Goal: Task Accomplishment & Management: Manage account settings

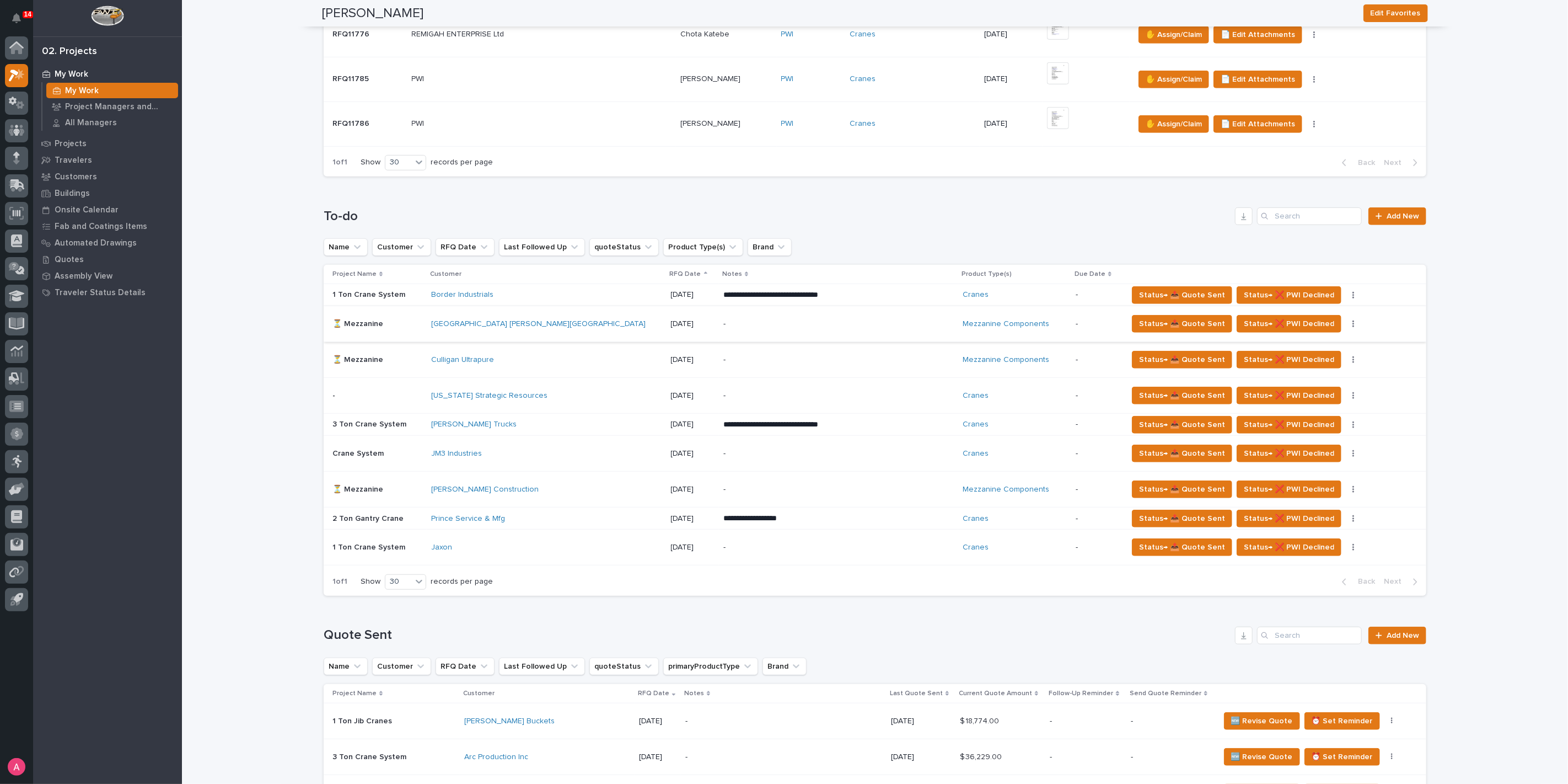
scroll to position [490, 0]
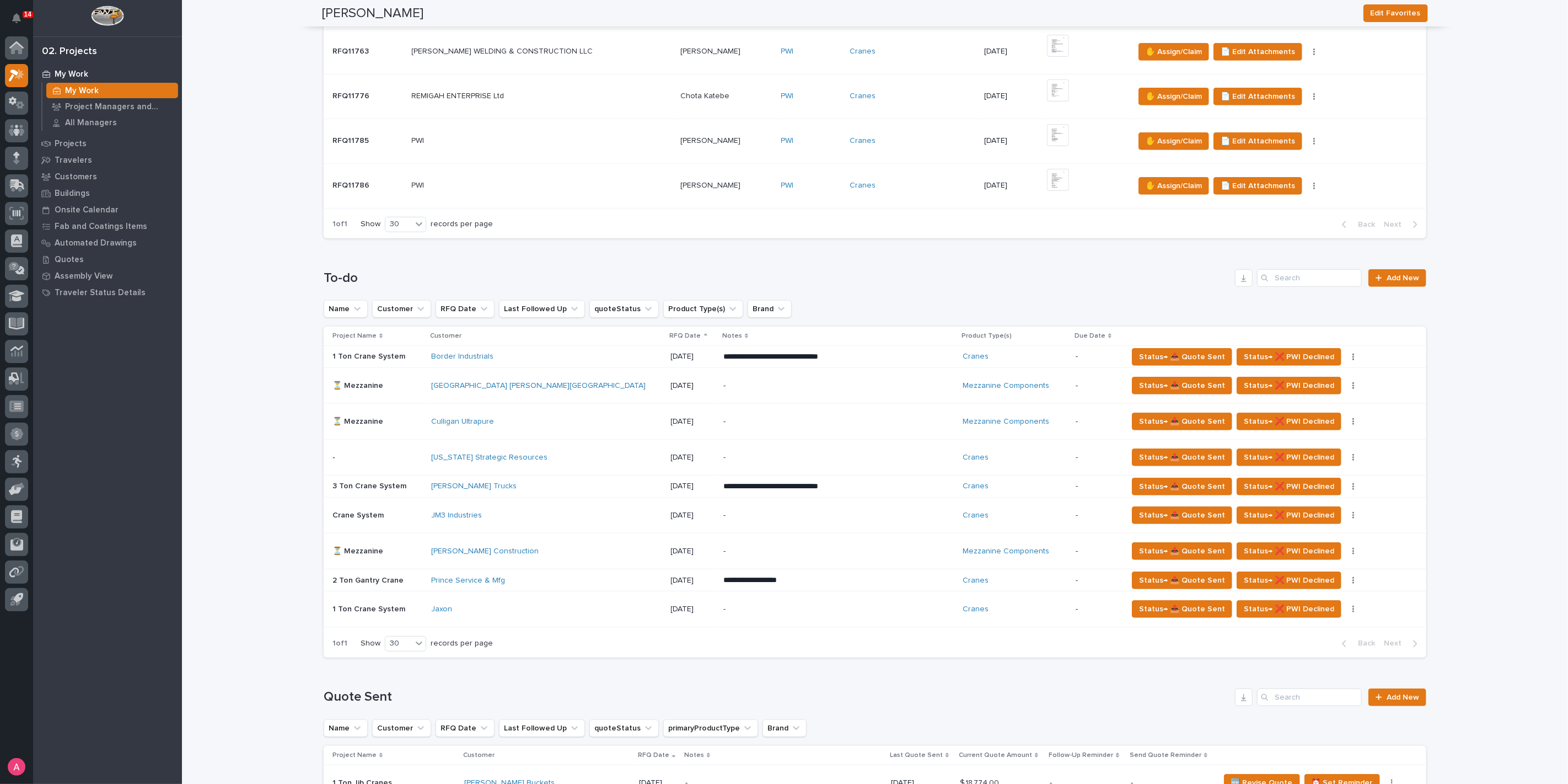
click at [651, 382] on div "[GEOGRAPHIC_DATA] [PERSON_NAME][GEOGRAPHIC_DATA]" at bounding box center [546, 386] width 230 height 18
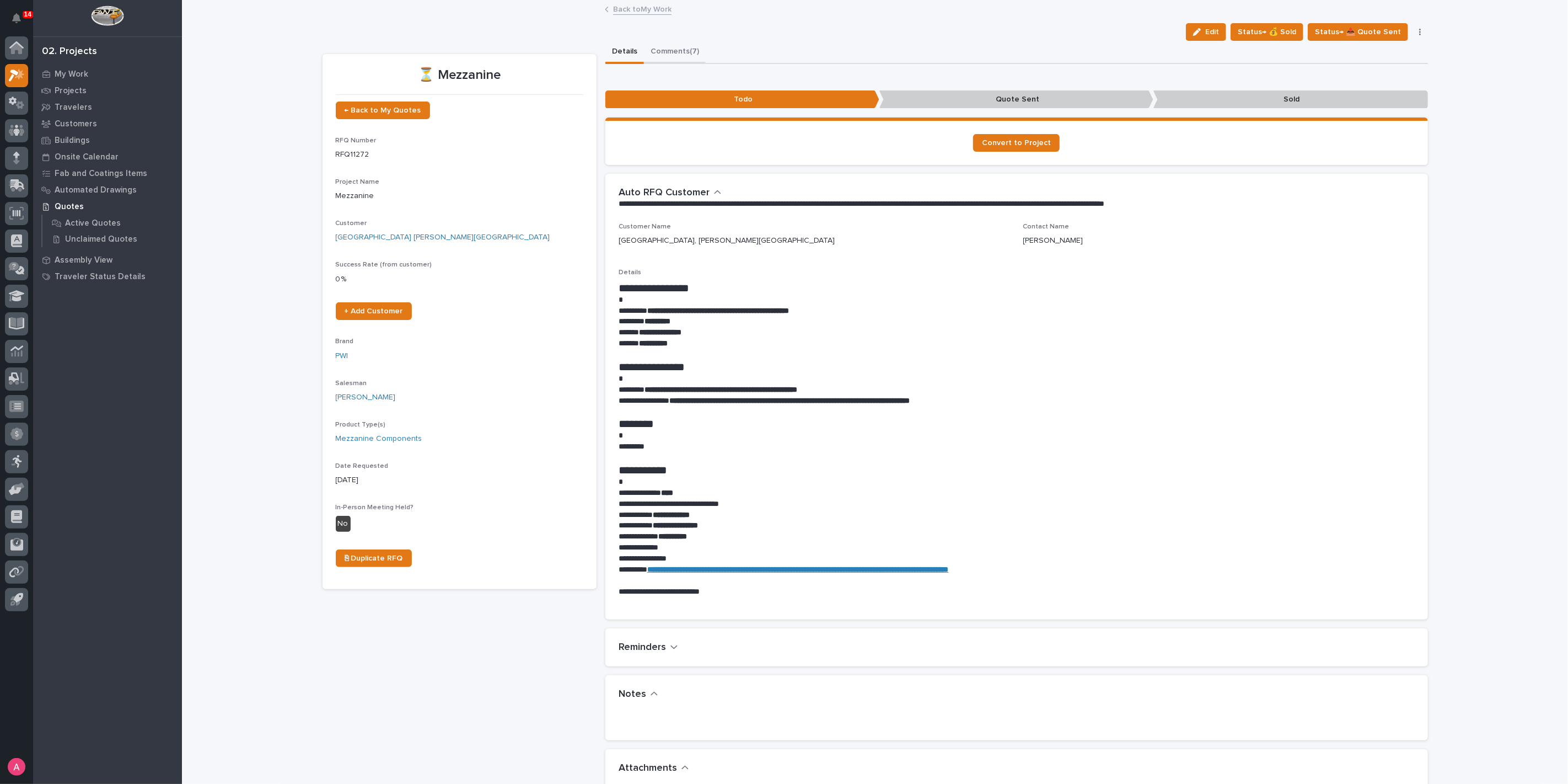
click at [671, 48] on button "Comments (7)" at bounding box center [675, 52] width 61 height 23
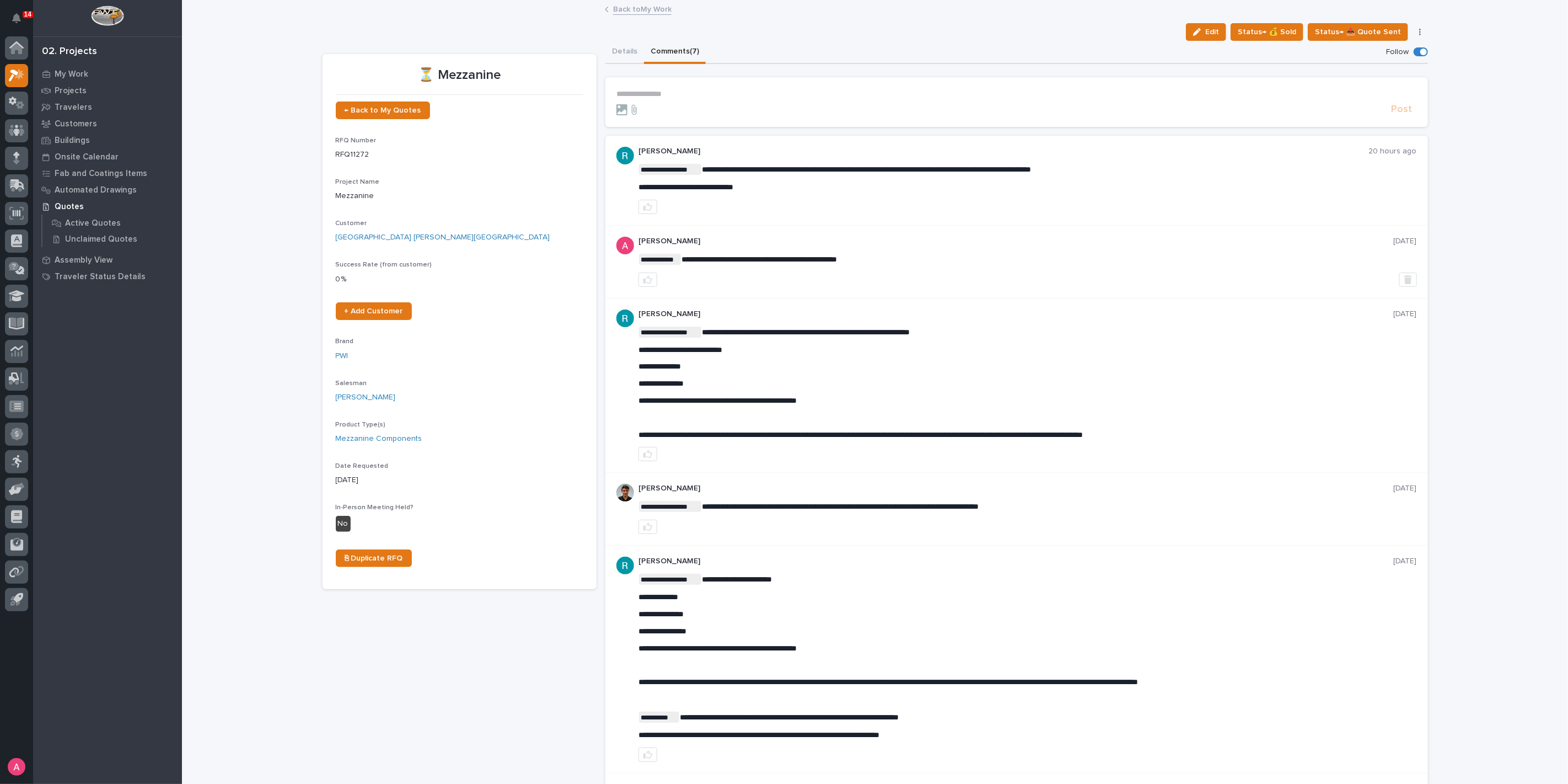
click at [1419, 30] on button "button" at bounding box center [1420, 32] width 15 height 8
click at [1345, 210] on span "🚩 Edit Flags" at bounding box center [1352, 213] width 45 height 13
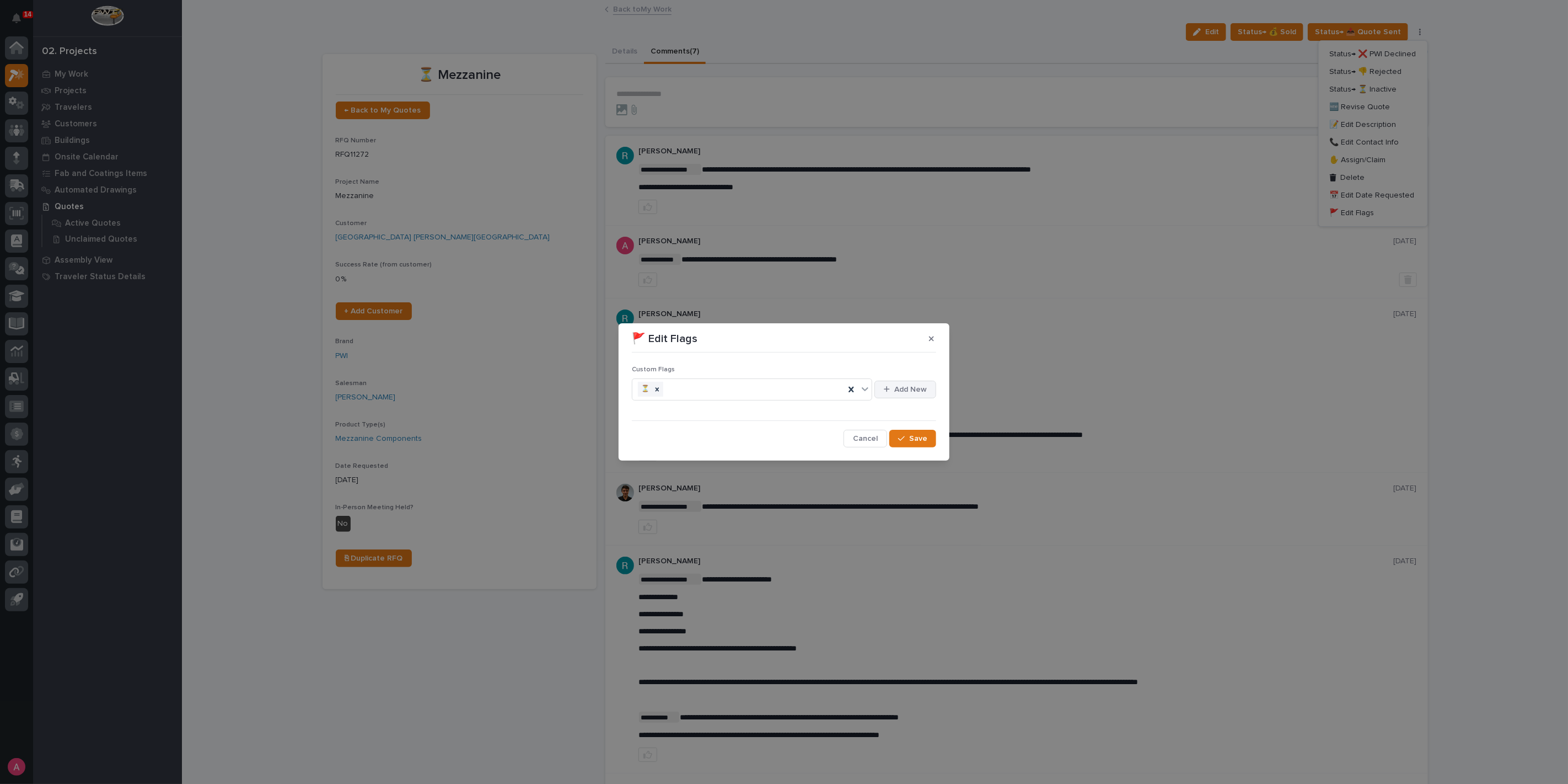
click at [900, 392] on span "Add New" at bounding box center [910, 389] width 32 height 10
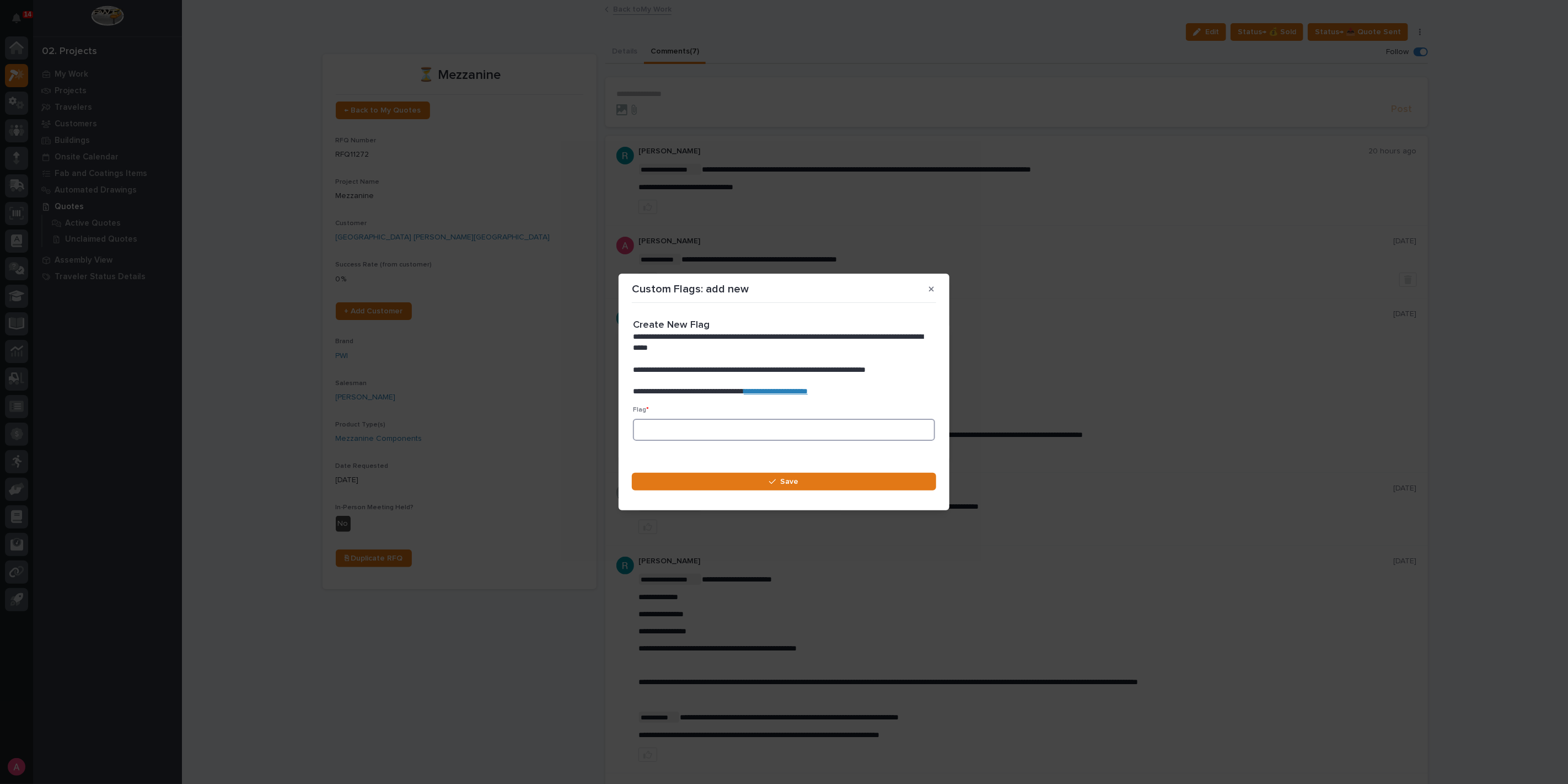
click at [662, 428] on input at bounding box center [784, 429] width 302 height 22
click at [781, 390] on link "**********" at bounding box center [775, 391] width 64 height 8
click at [677, 428] on input at bounding box center [784, 429] width 302 height 22
paste input "✔️"
type input "✔️"
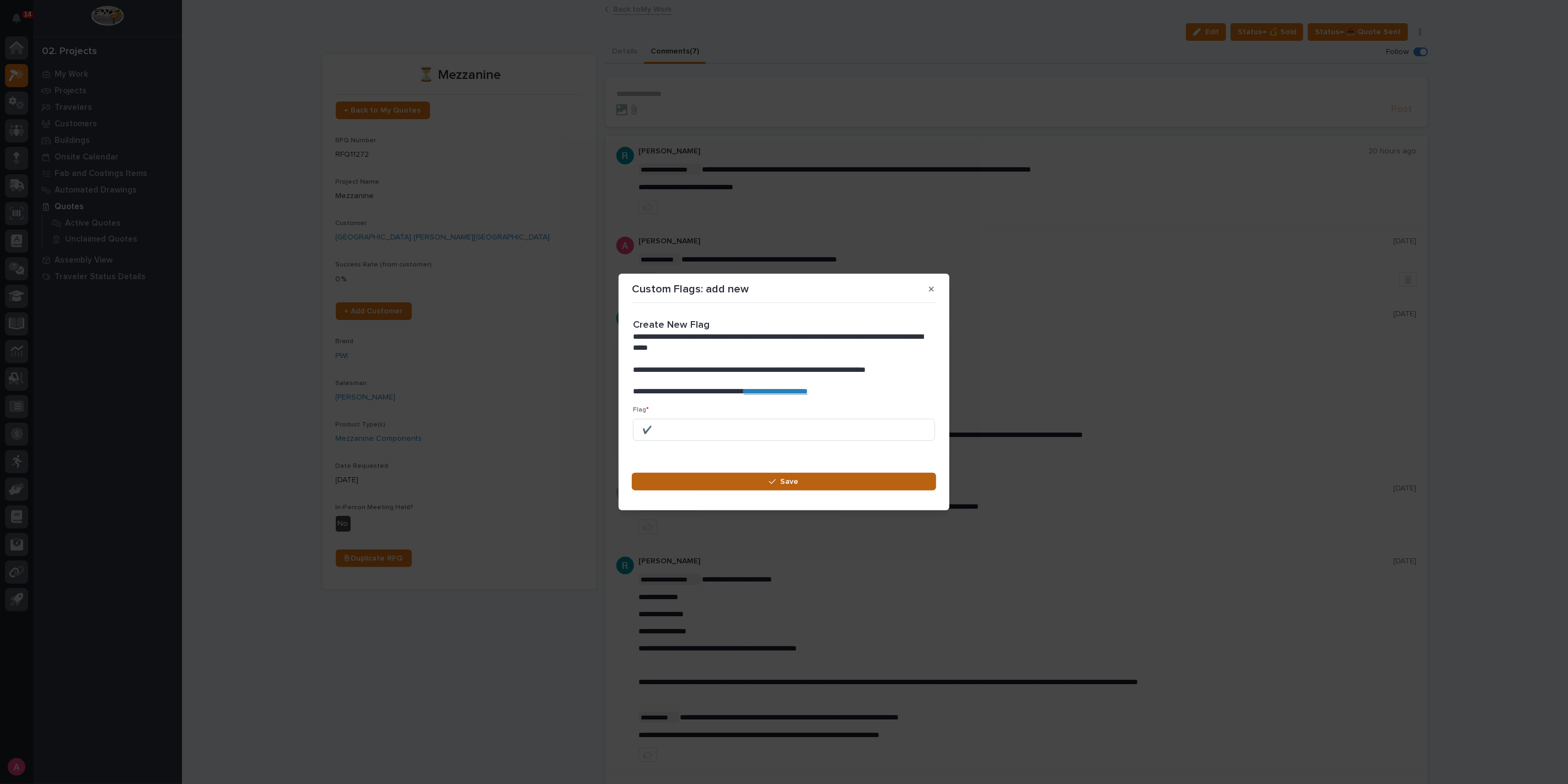
click at [708, 477] on button "Save" at bounding box center [784, 481] width 304 height 18
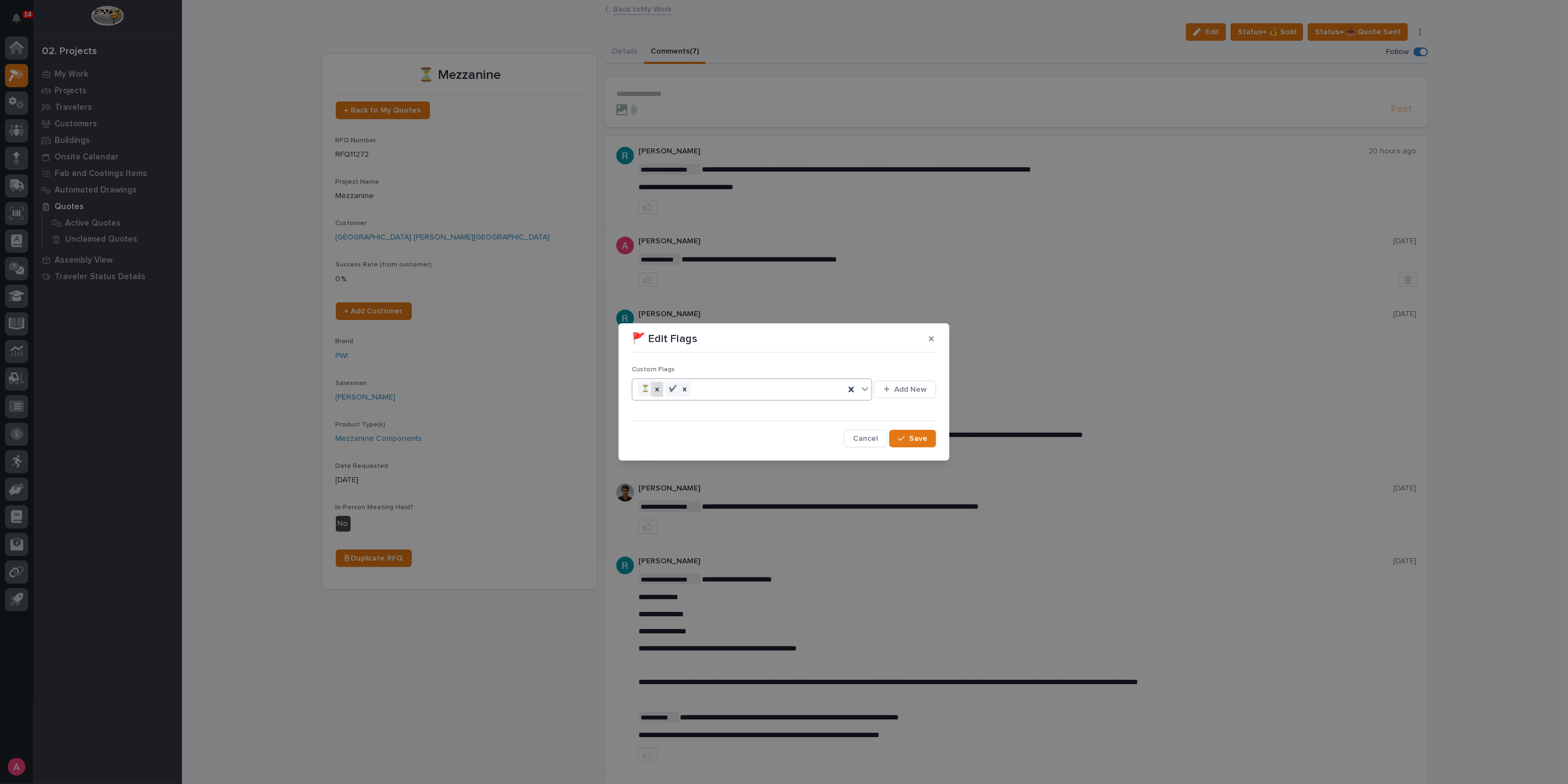
click at [657, 392] on div at bounding box center [657, 389] width 12 height 15
click at [906, 438] on div "button" at bounding box center [903, 438] width 11 height 8
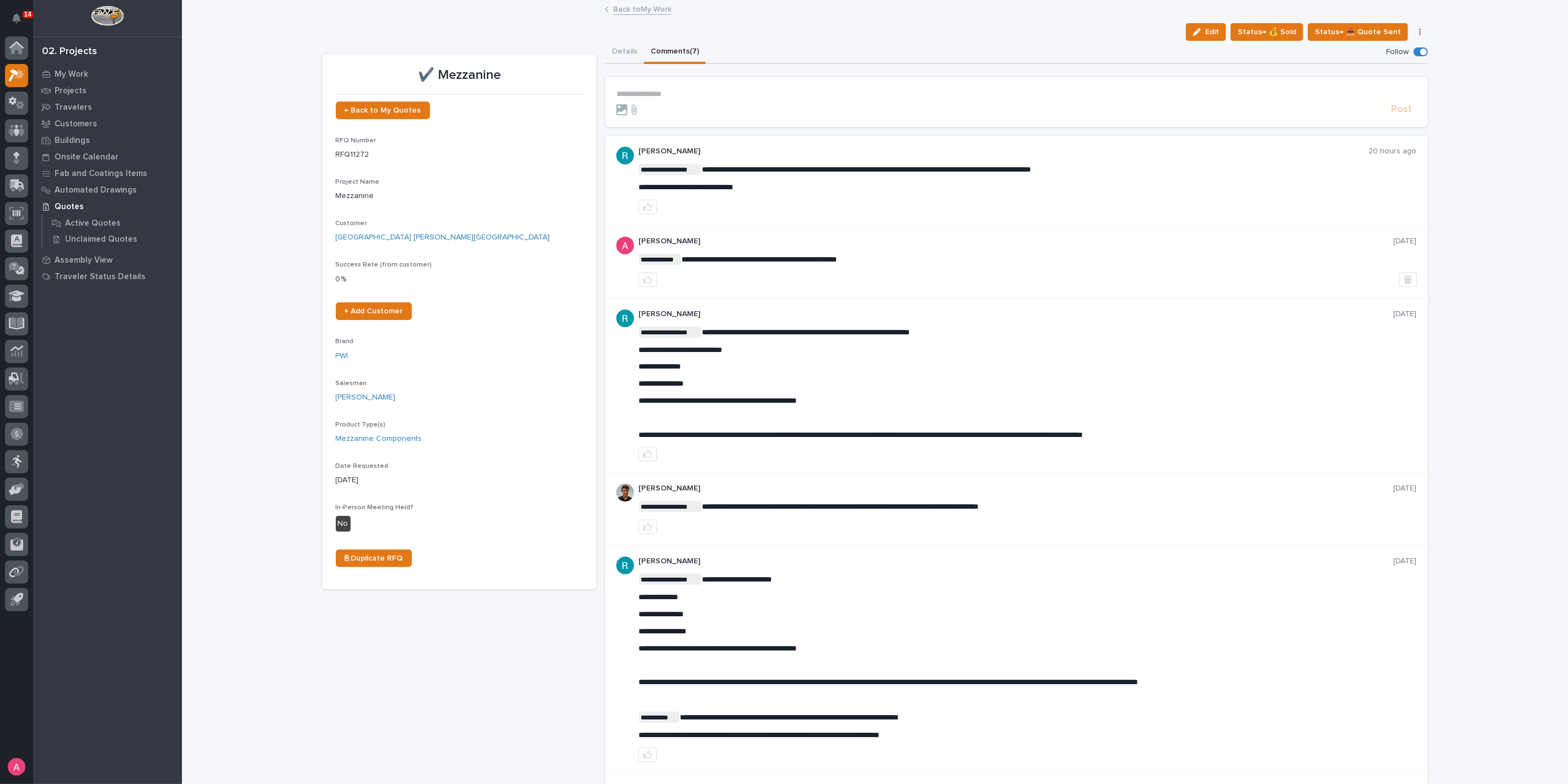
click at [631, 7] on link "Back to My Work" at bounding box center [642, 8] width 58 height 13
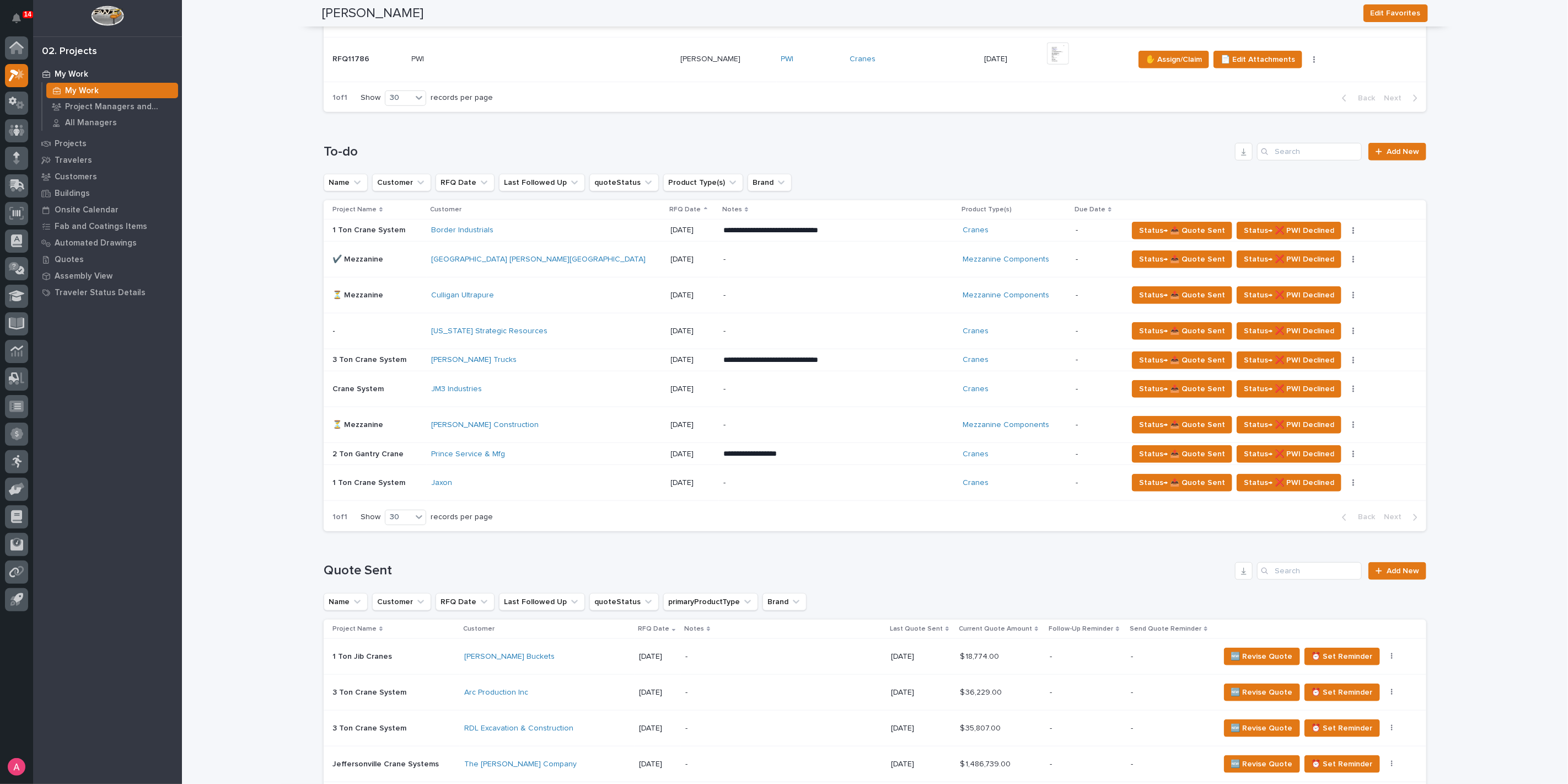
scroll to position [551, 0]
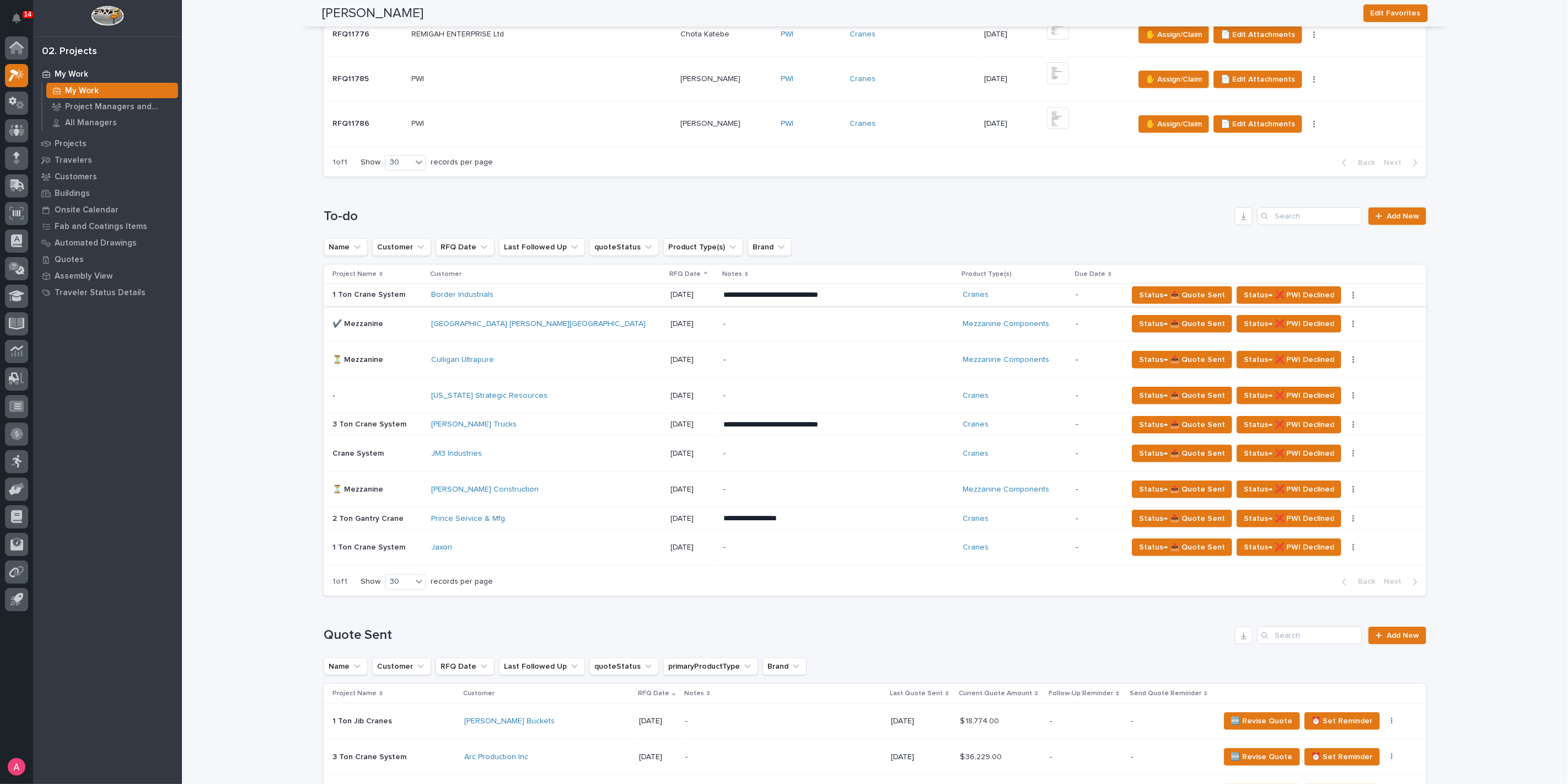
click at [1345, 295] on button "button" at bounding box center [1353, 295] width 15 height 8
click at [1308, 318] on span "Status→ ⏳ Inactive" at bounding box center [1296, 316] width 68 height 13
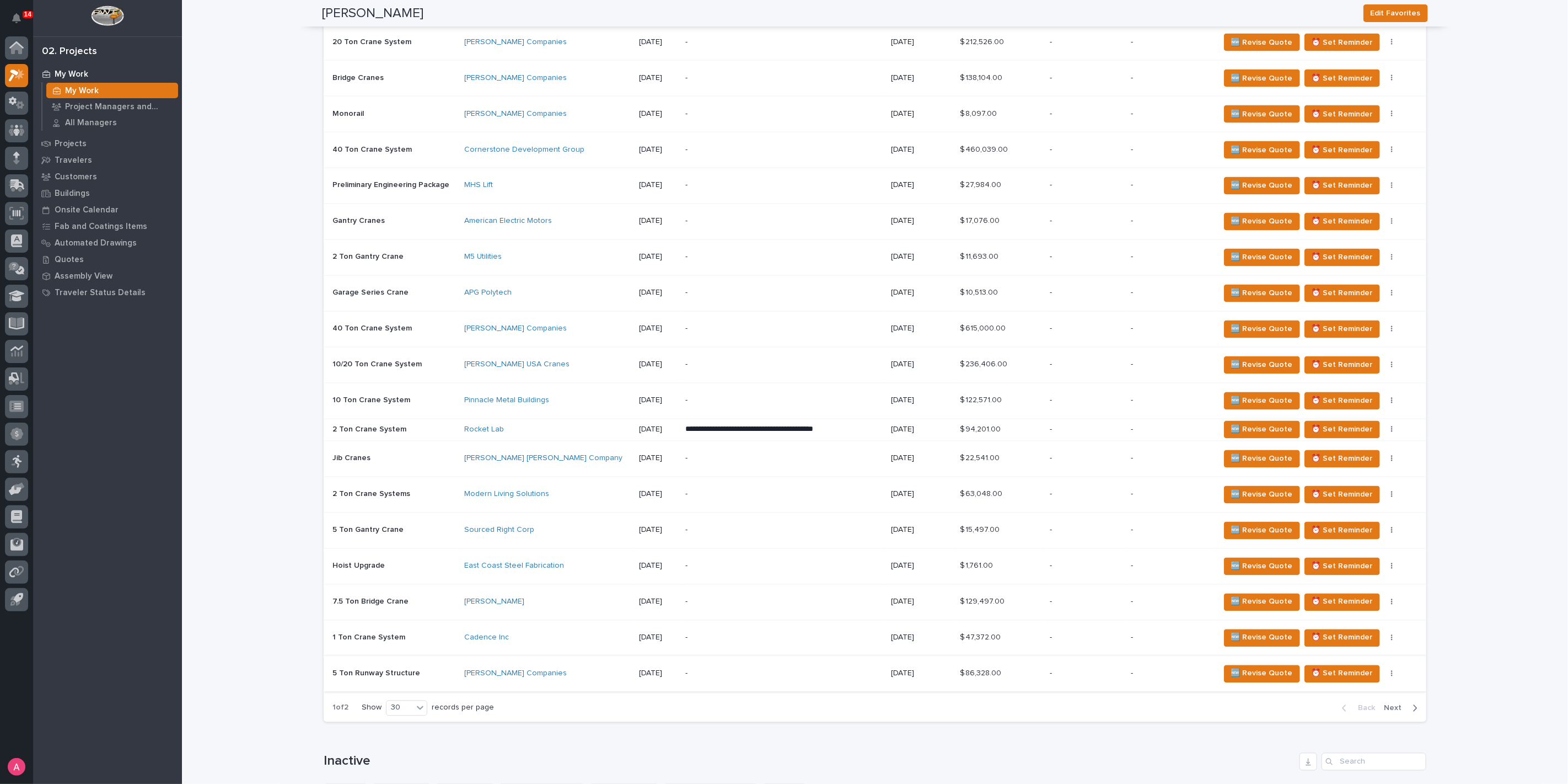
scroll to position [1593, 0]
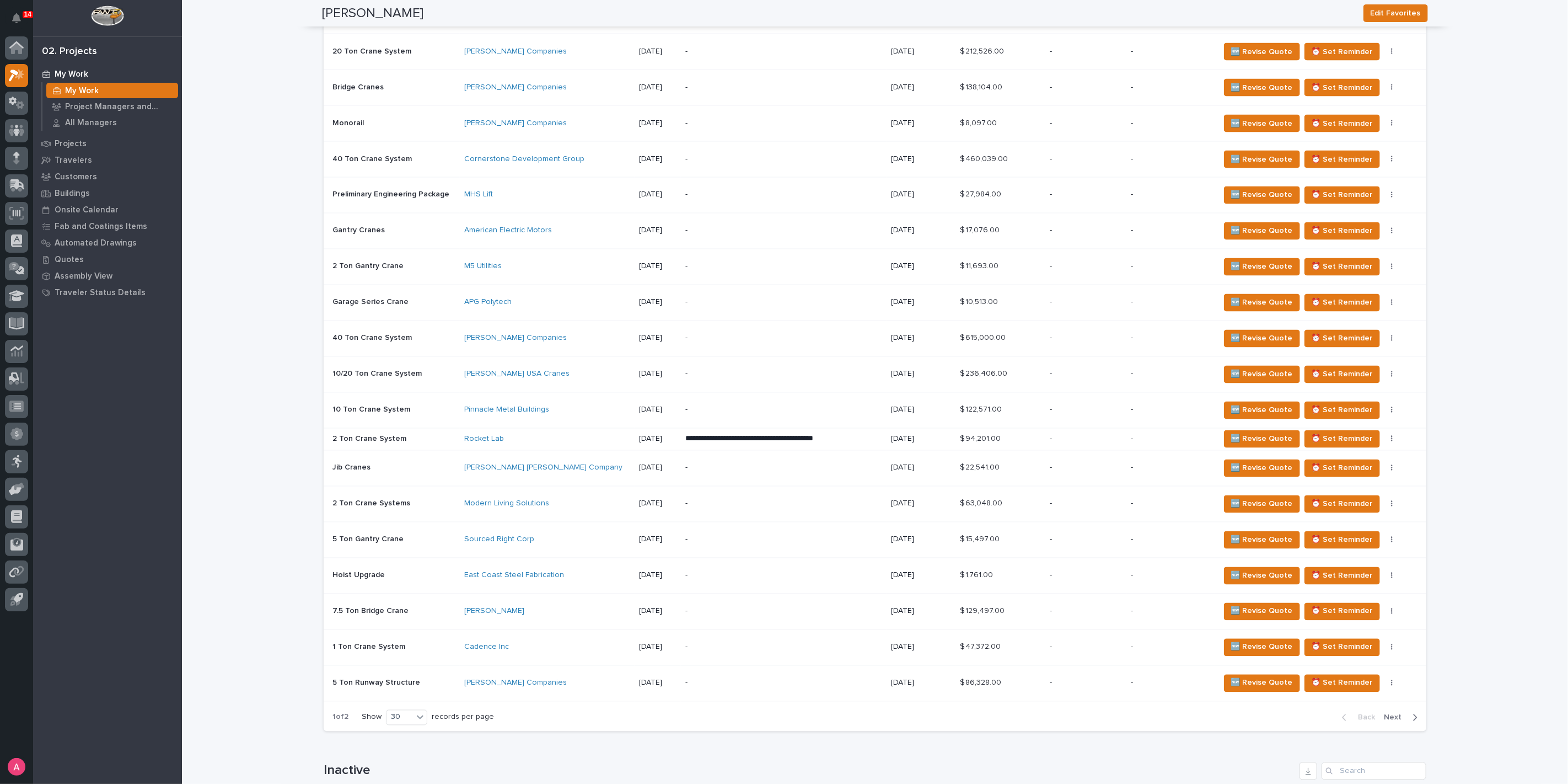
drag, startPoint x: 608, startPoint y: 506, endPoint x: 292, endPoint y: 486, distance: 316.6
click at [292, 486] on div "**********" at bounding box center [875, 327] width 1386 height 3839
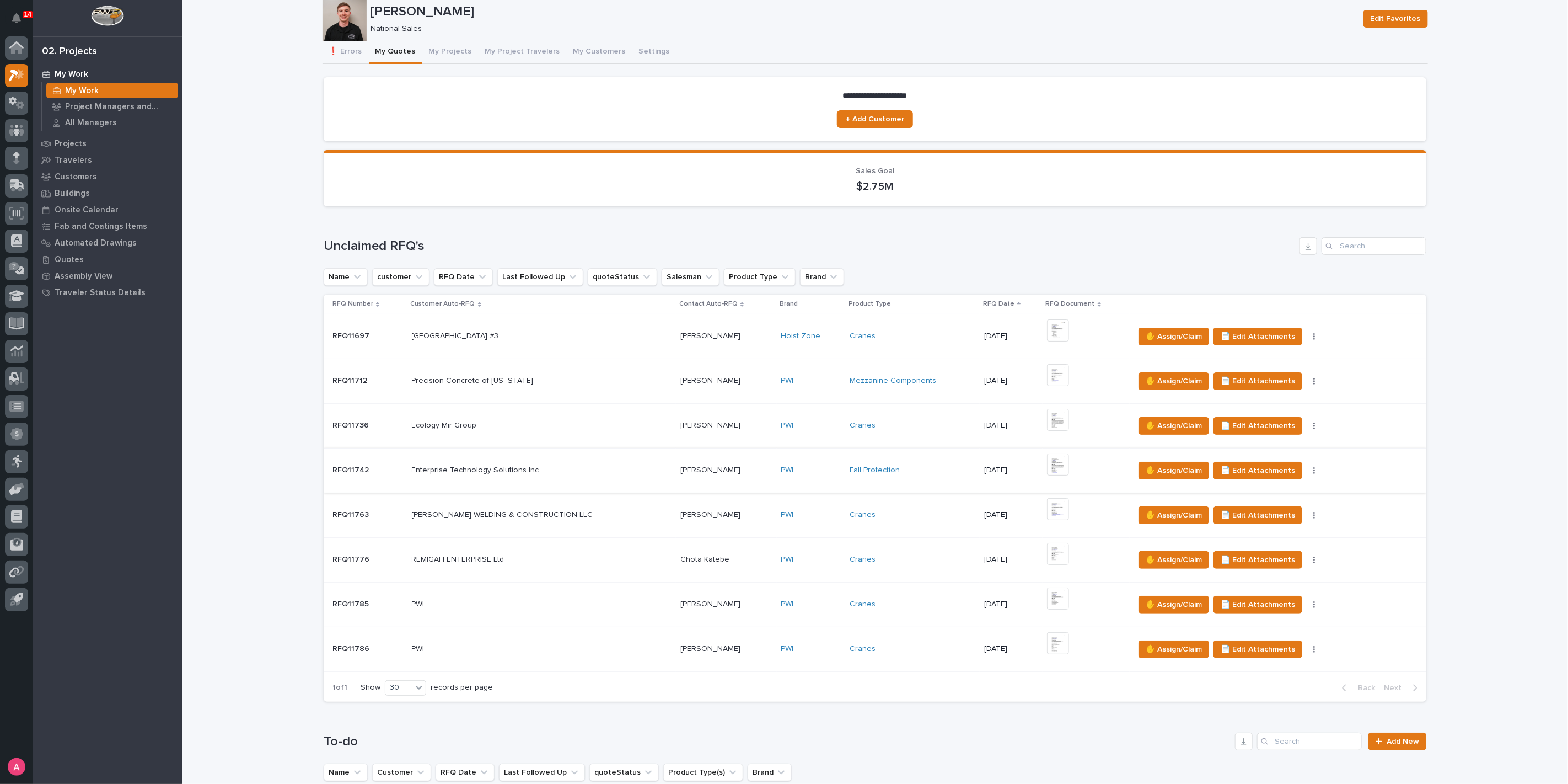
scroll to position [0, 0]
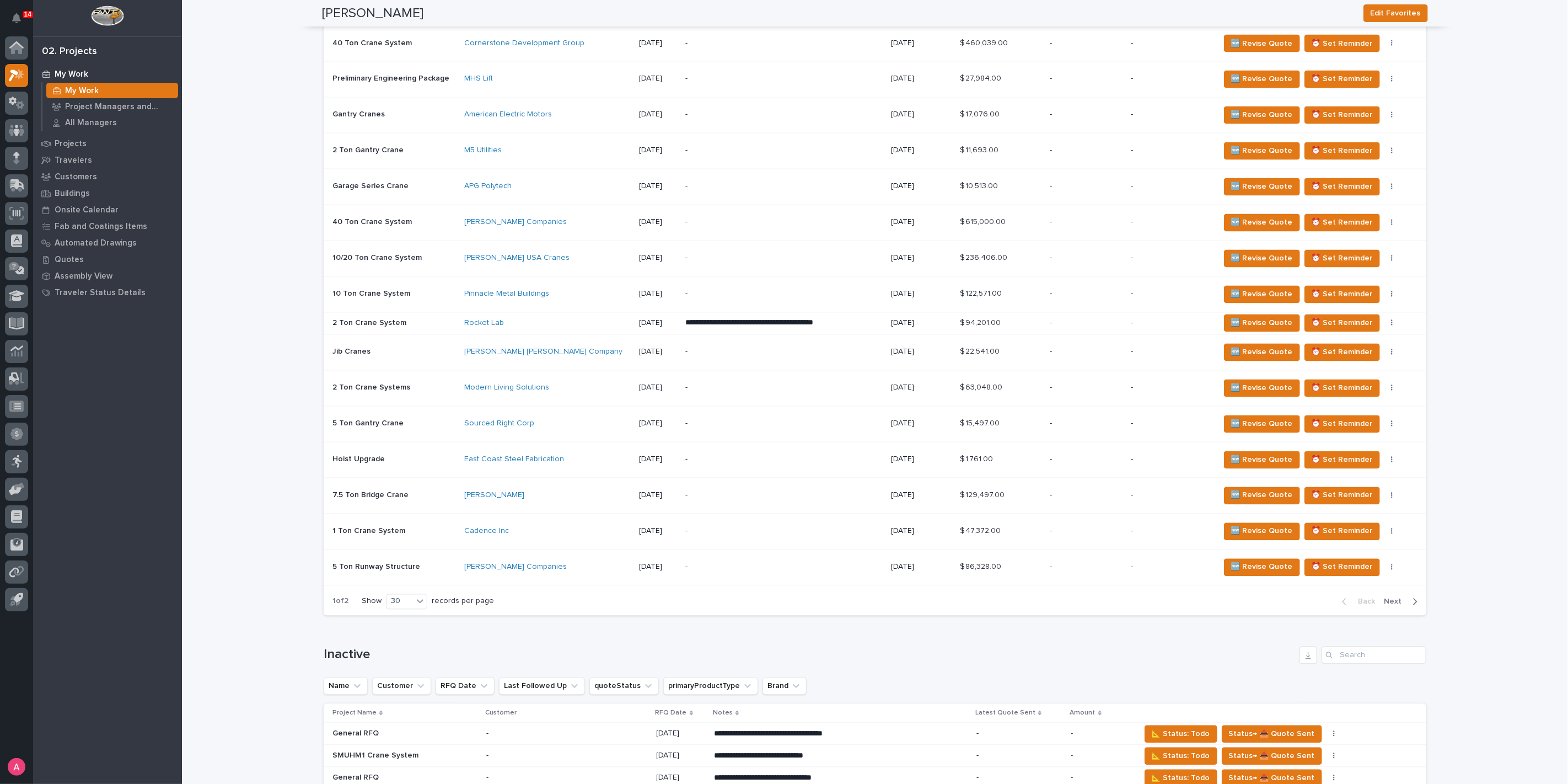
scroll to position [1655, 0]
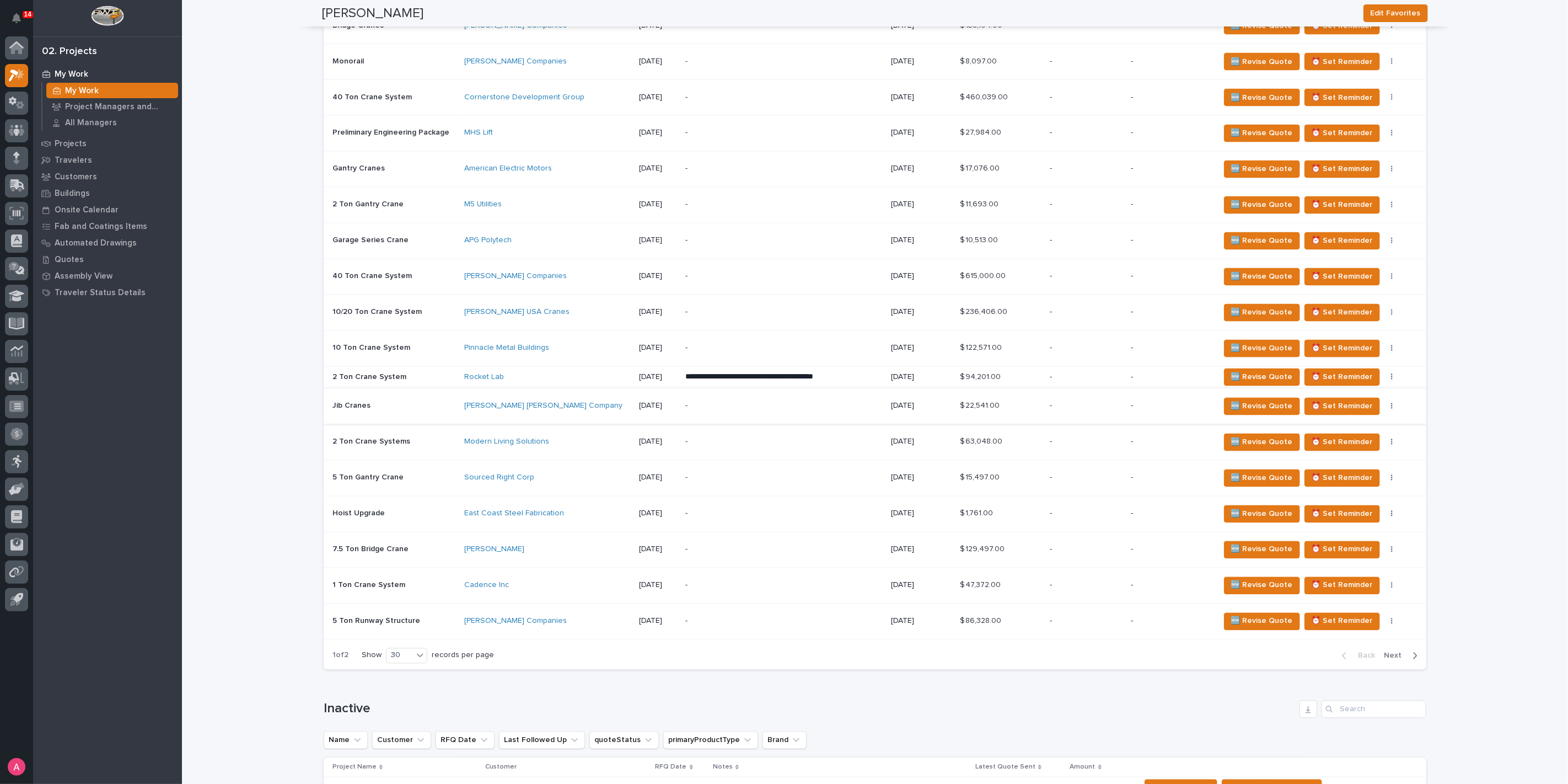
click at [1391, 402] on icon "button" at bounding box center [1391, 406] width 2 height 8
click at [1342, 443] on span "Status→ ⏳ Inactive" at bounding box center [1329, 442] width 68 height 13
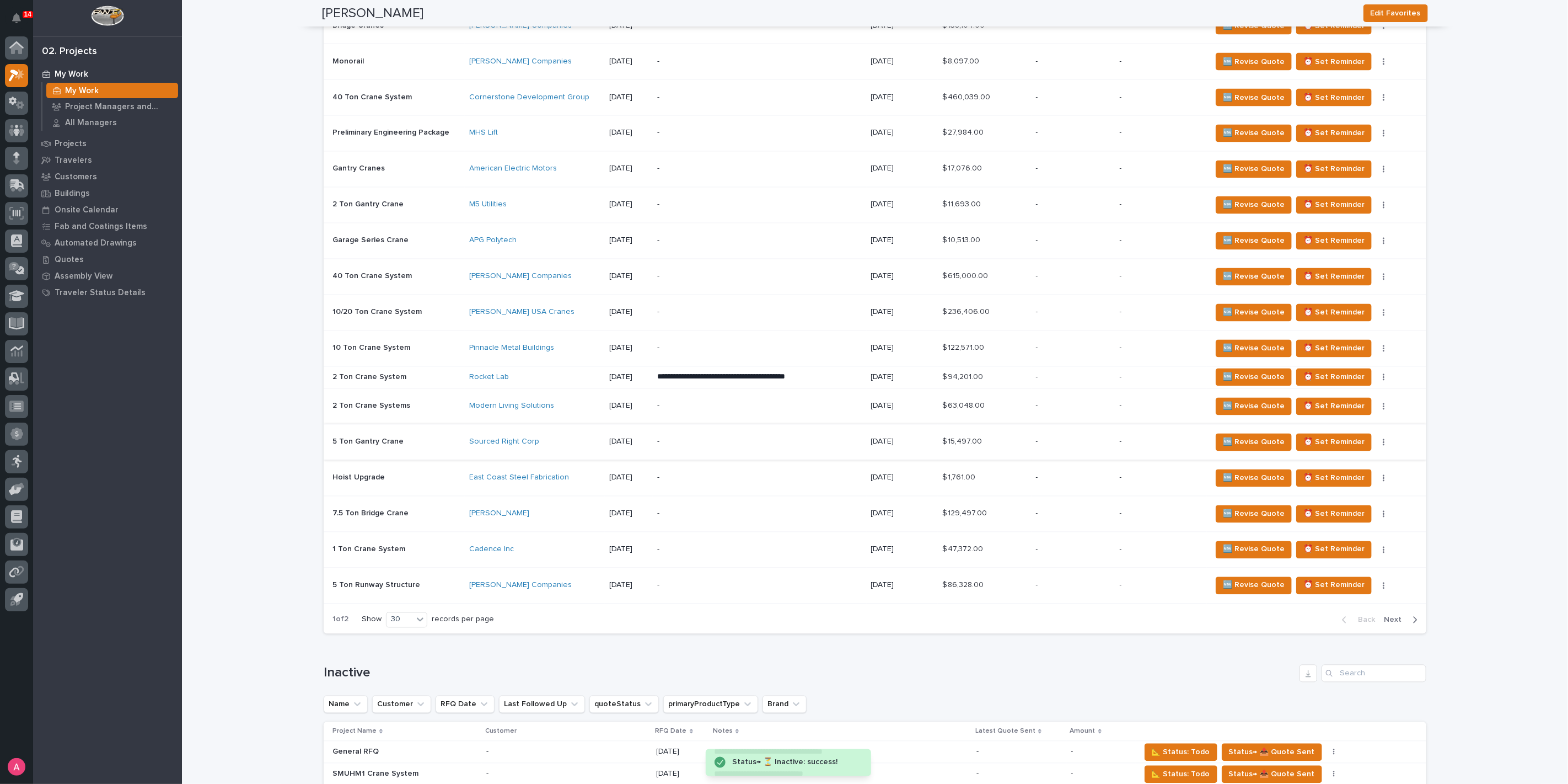
scroll to position [1637, 0]
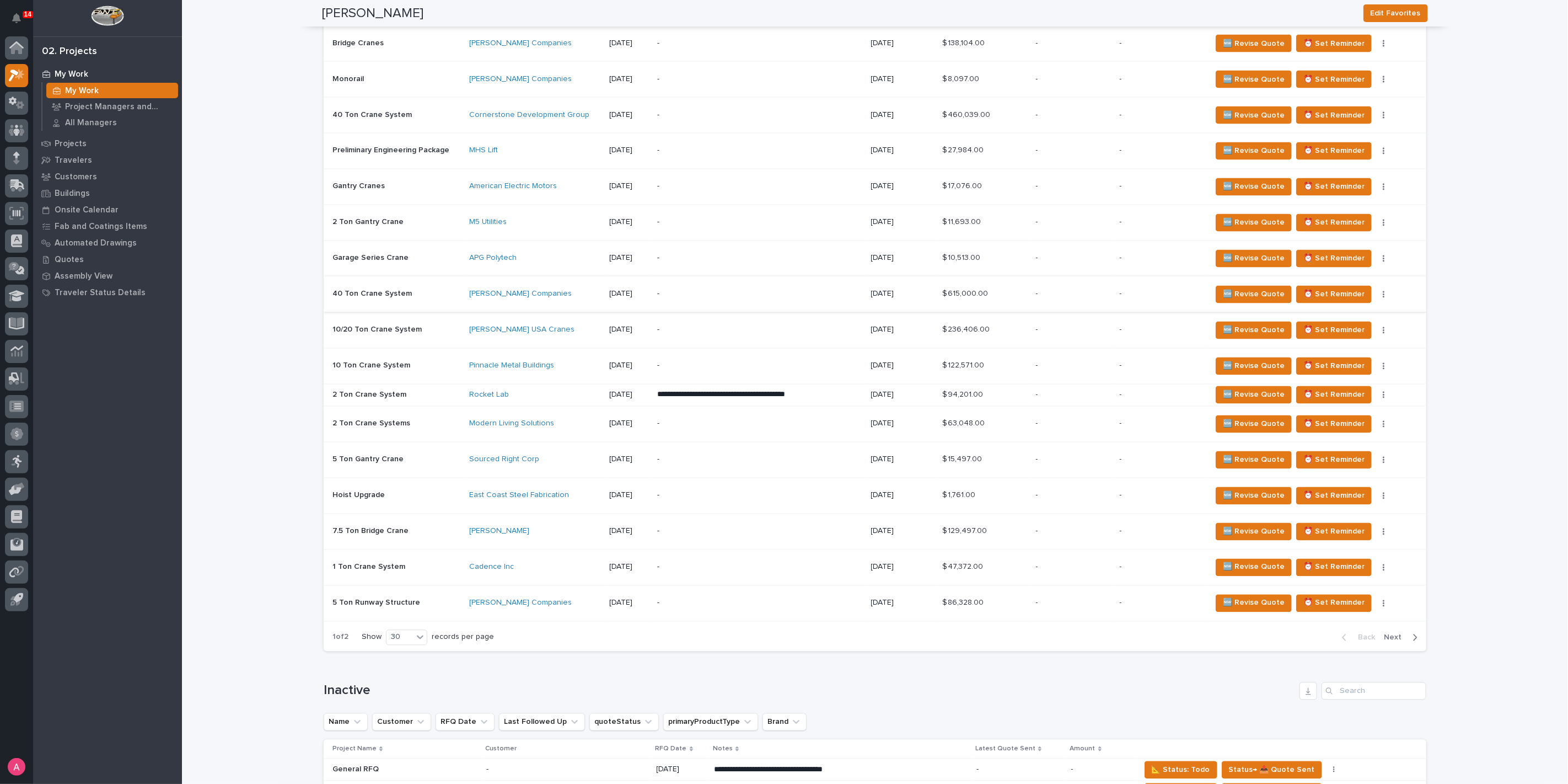
click at [1376, 292] on button "button" at bounding box center [1384, 295] width 15 height 8
click at [1344, 332] on span "Status→ ⏳ Inactive" at bounding box center [1329, 330] width 68 height 13
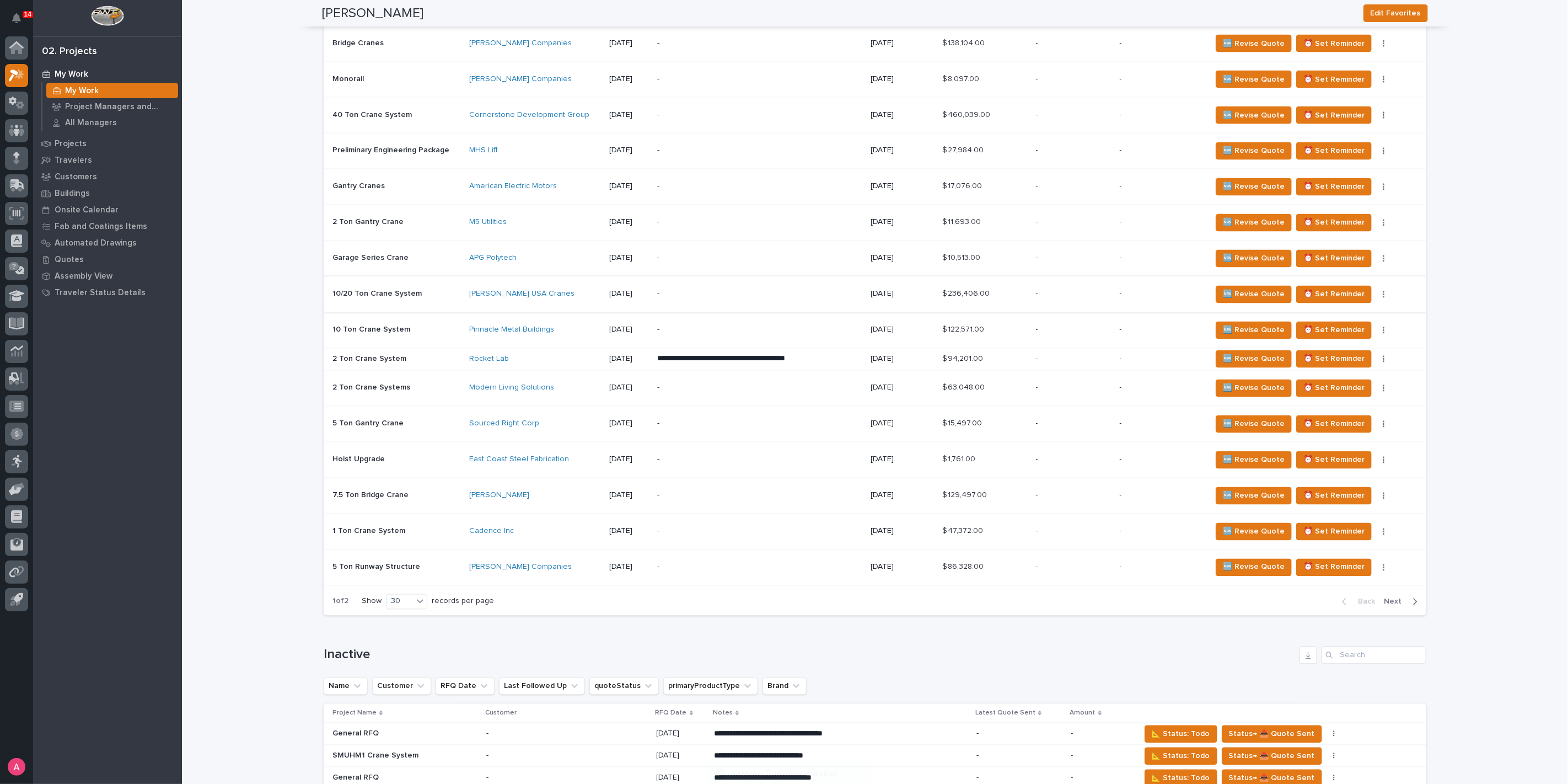
scroll to position [1619, 0]
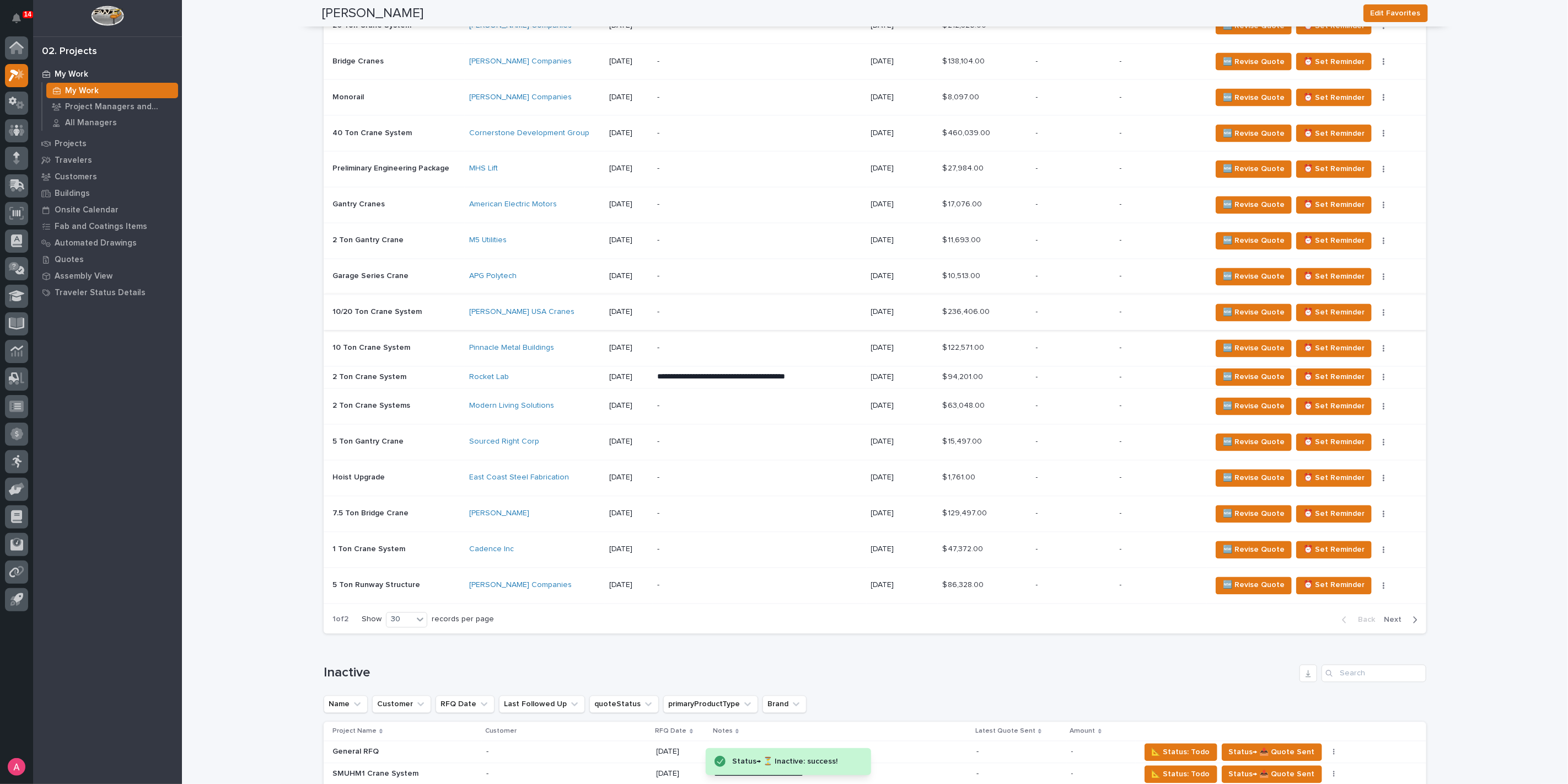
click at [1376, 309] on button "button" at bounding box center [1384, 313] width 15 height 8
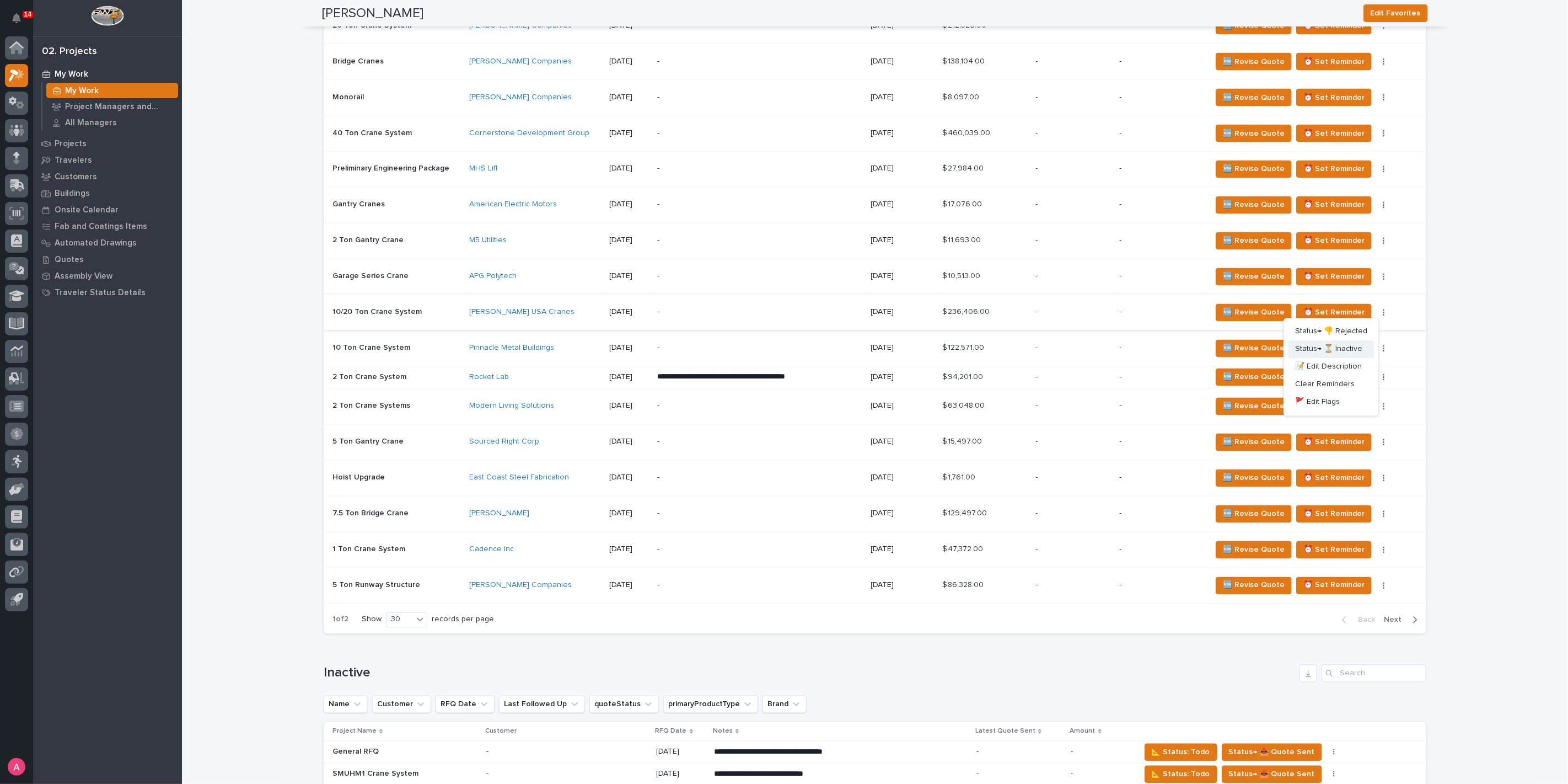
click at [1342, 346] on span "Status→ ⏳ Inactive" at bounding box center [1329, 349] width 68 height 13
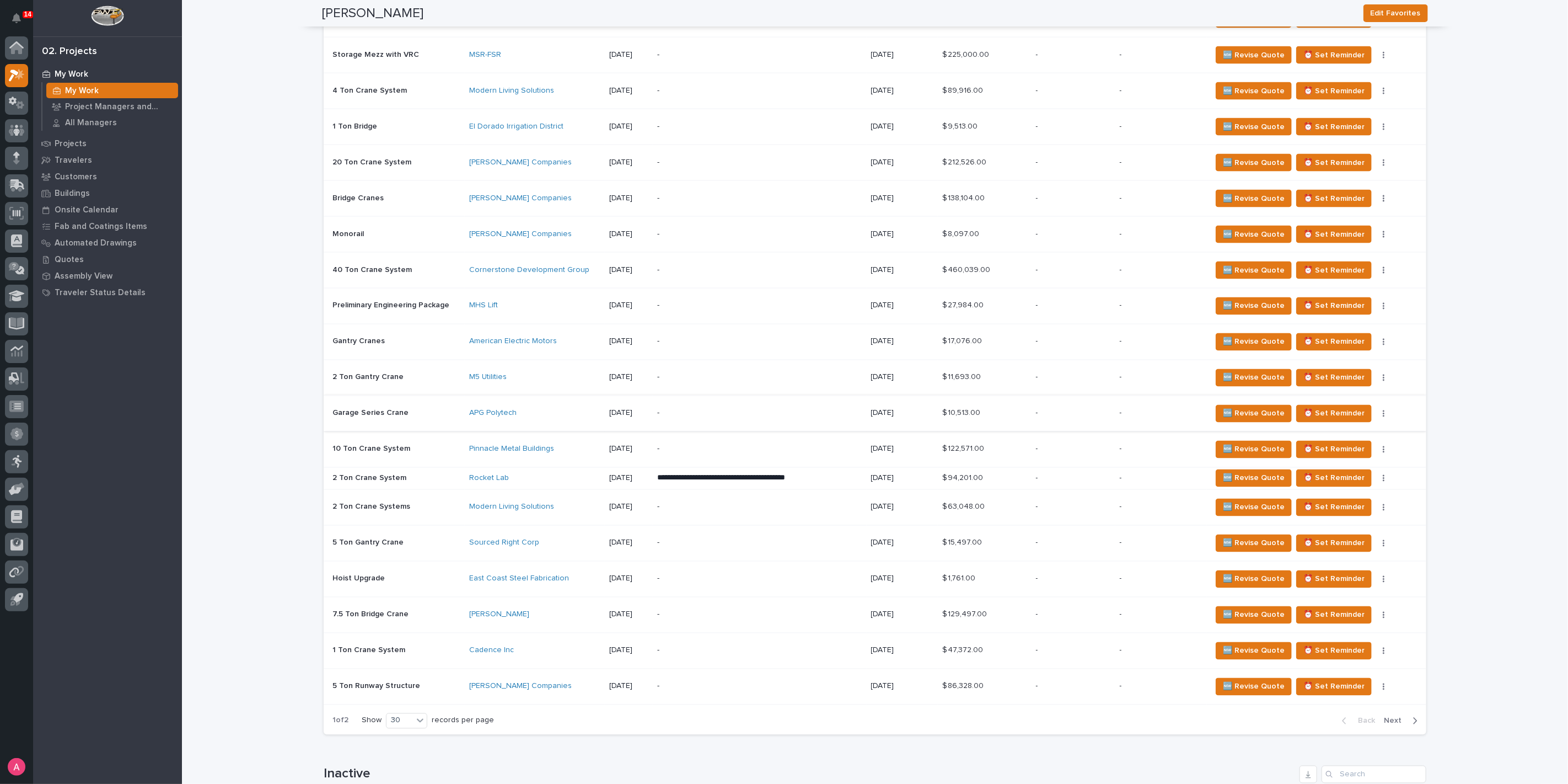
scroll to position [1478, 0]
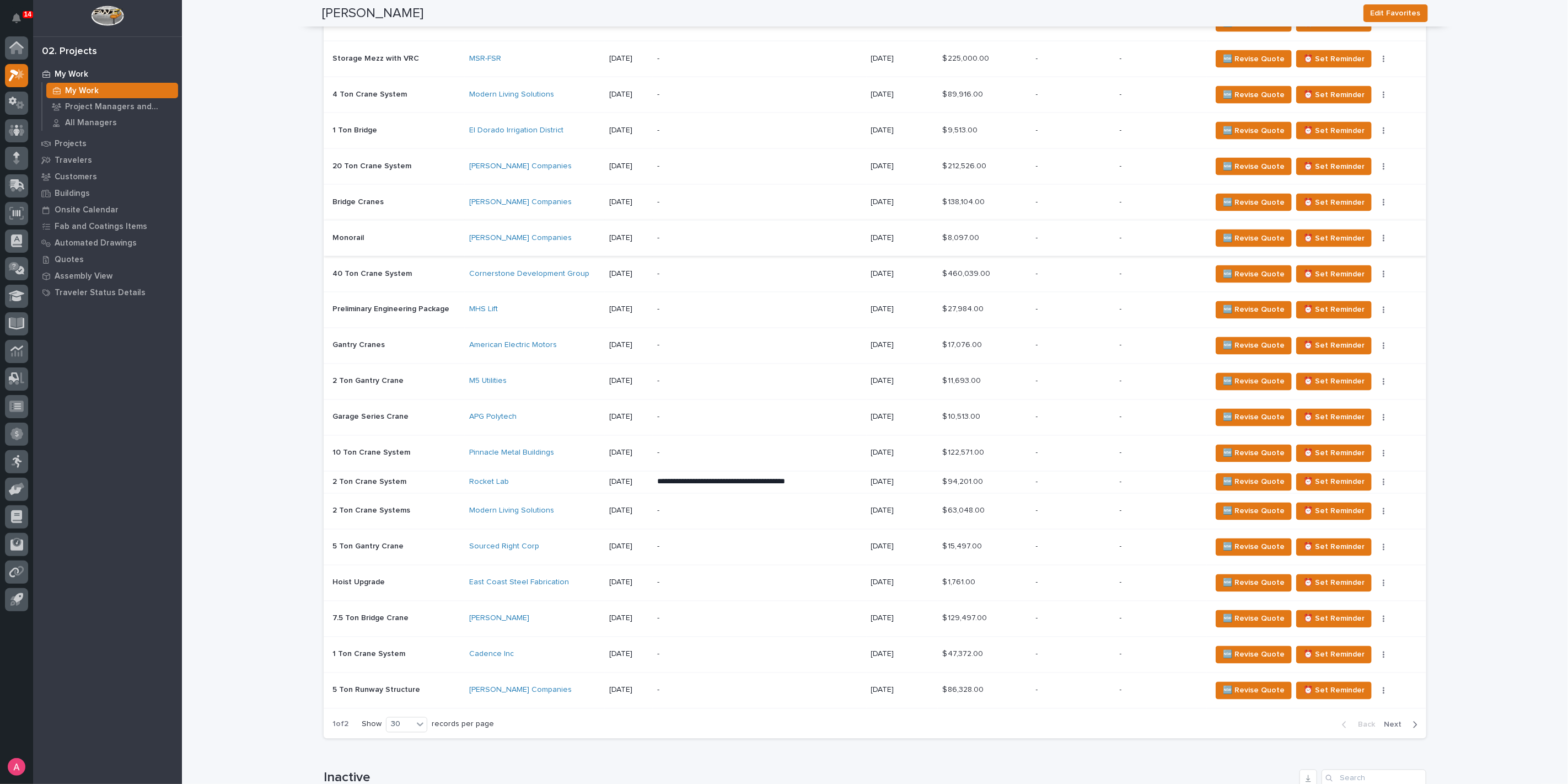
click at [1382, 236] on icon "button" at bounding box center [1383, 238] width 2 height 7
click at [1345, 275] on span "Status→ ⏳ Inactive" at bounding box center [1329, 276] width 68 height 13
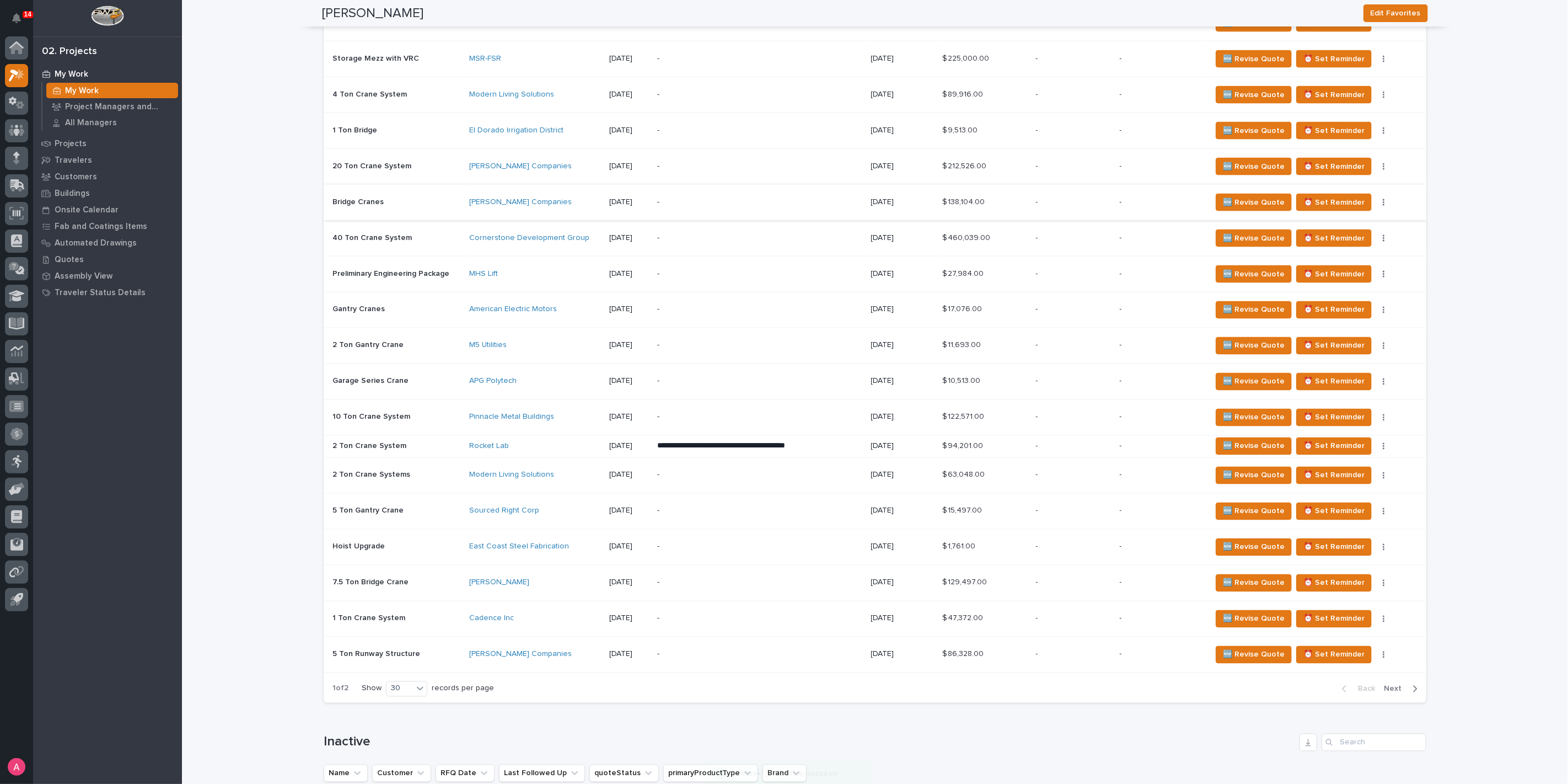
scroll to position [1460, 0]
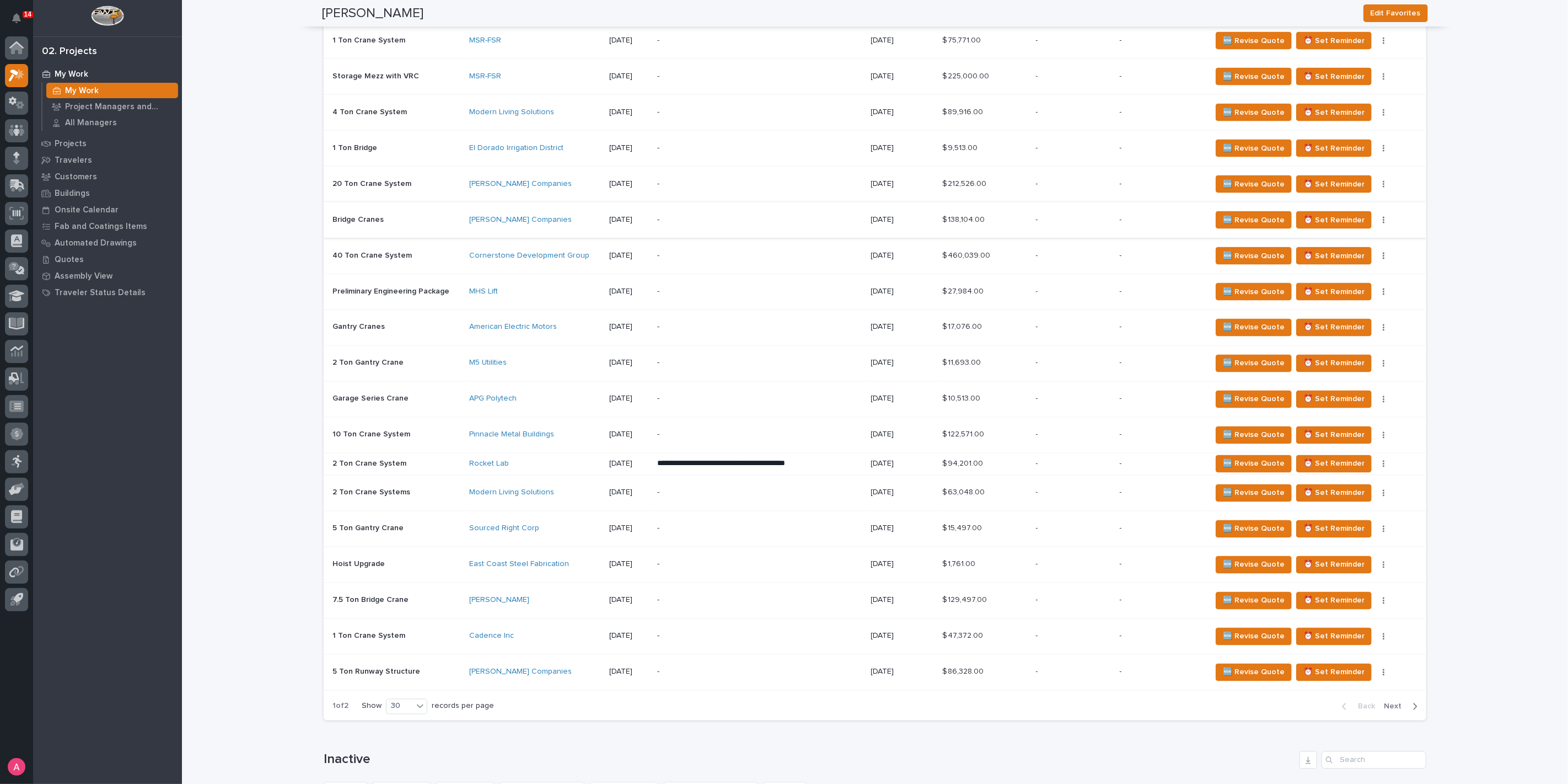
click at [1376, 217] on button "button" at bounding box center [1384, 220] width 15 height 8
click at [1352, 256] on span "Status→ ⏳ Inactive" at bounding box center [1329, 257] width 68 height 13
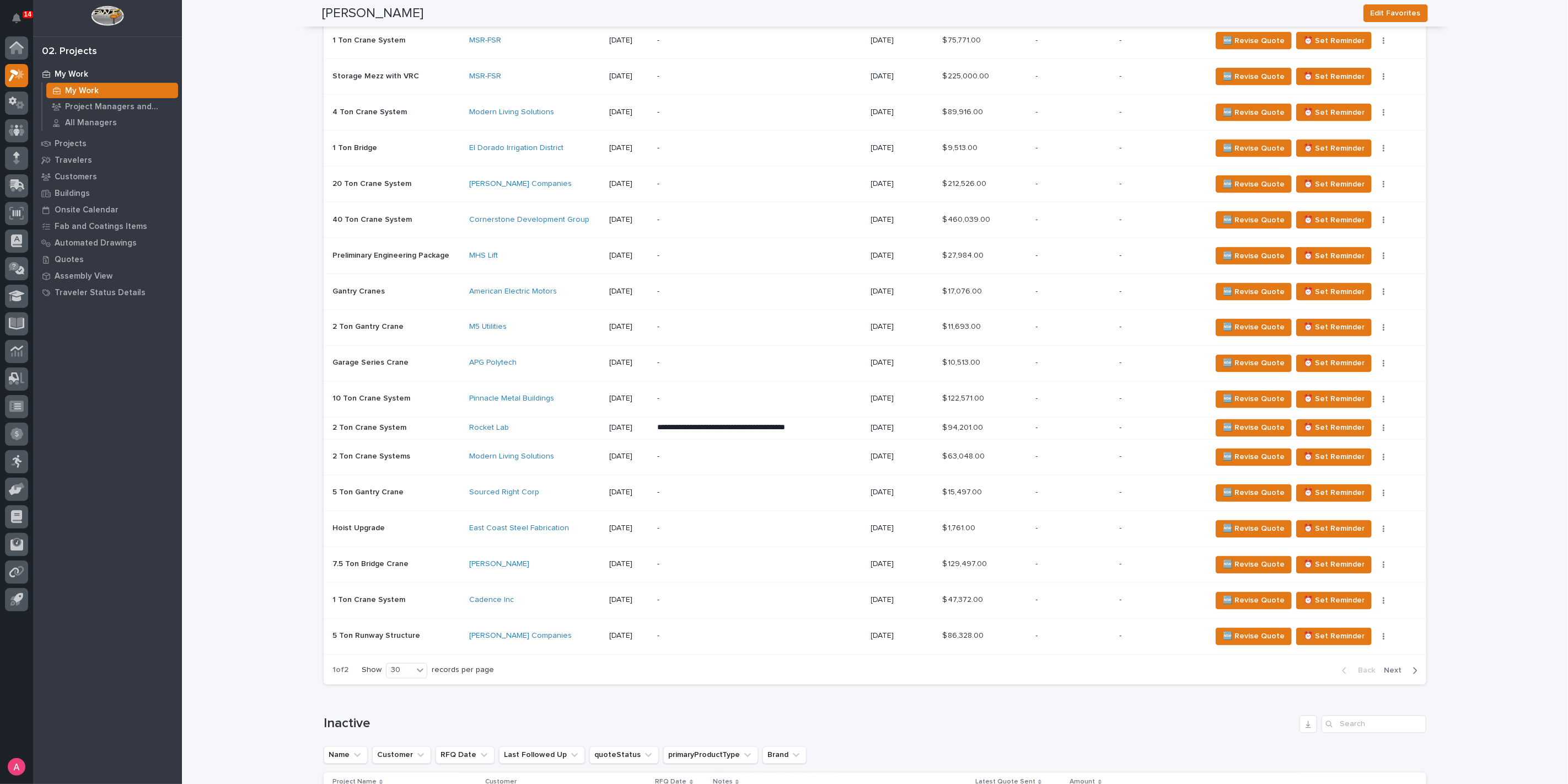
scroll to position [1443, 0]
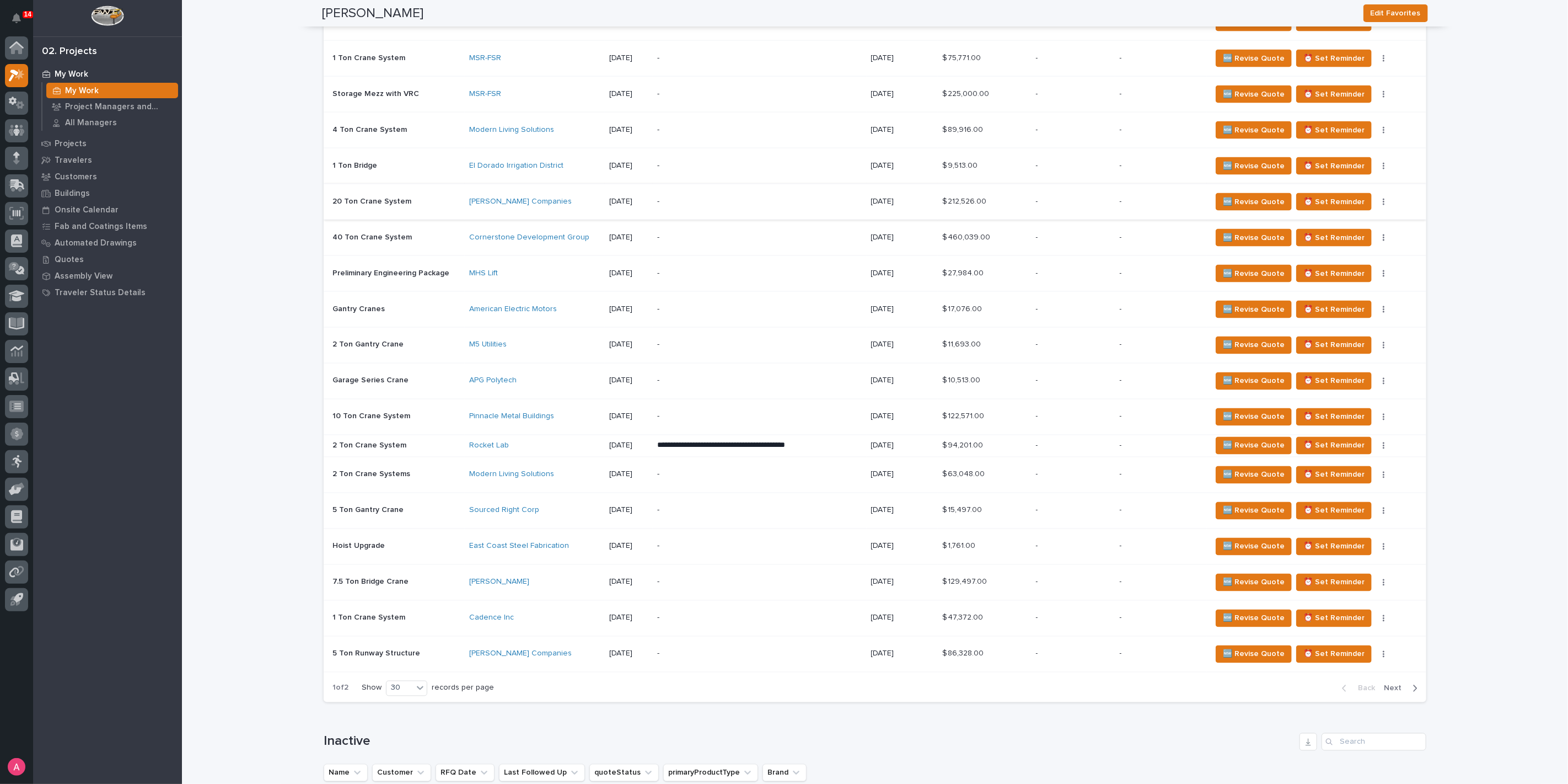
click at [1382, 198] on icon "button" at bounding box center [1383, 202] width 2 height 8
click at [1349, 233] on span "Status→ ⏳ Inactive" at bounding box center [1329, 240] width 68 height 13
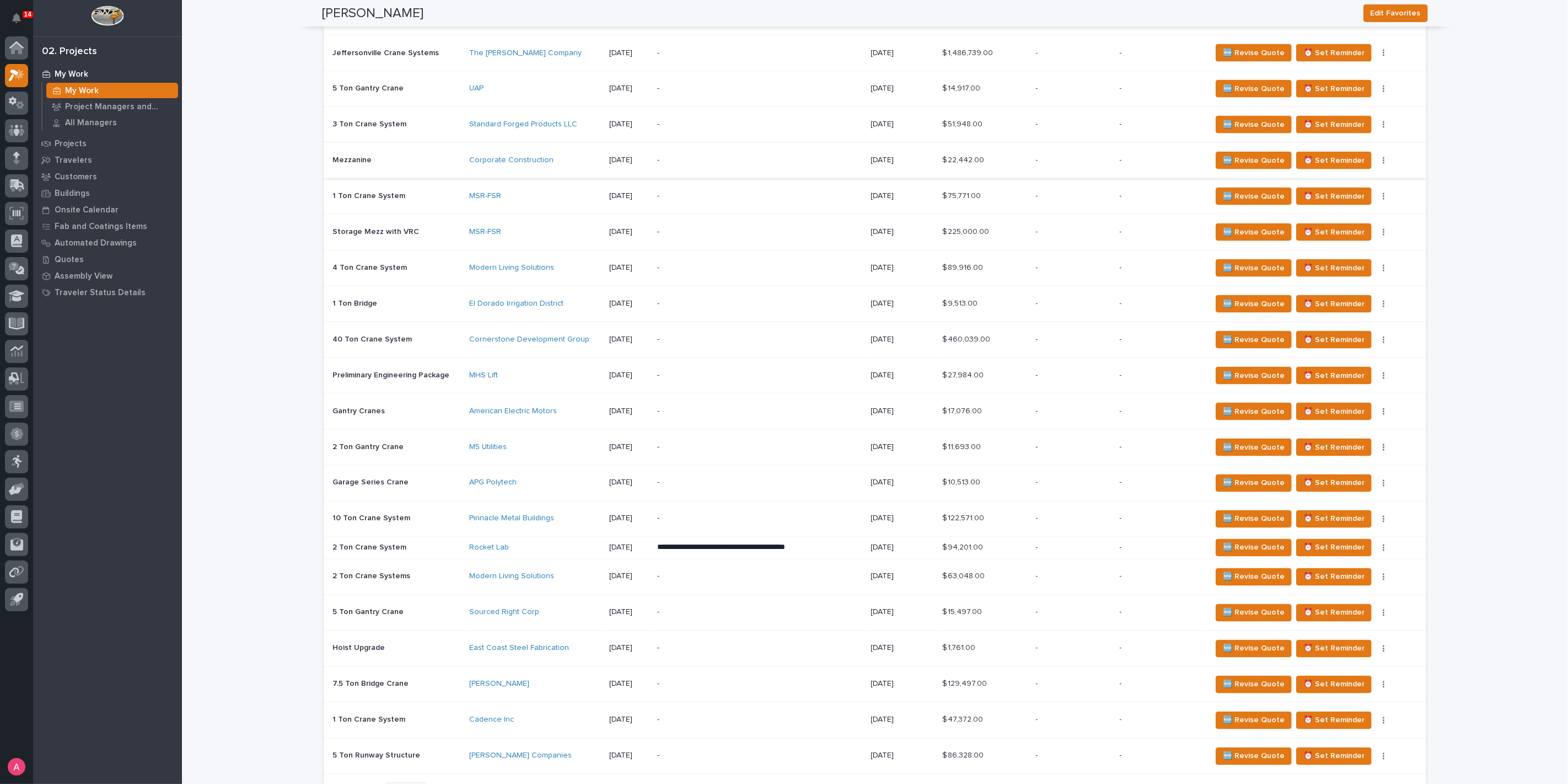
scroll to position [1363, 0]
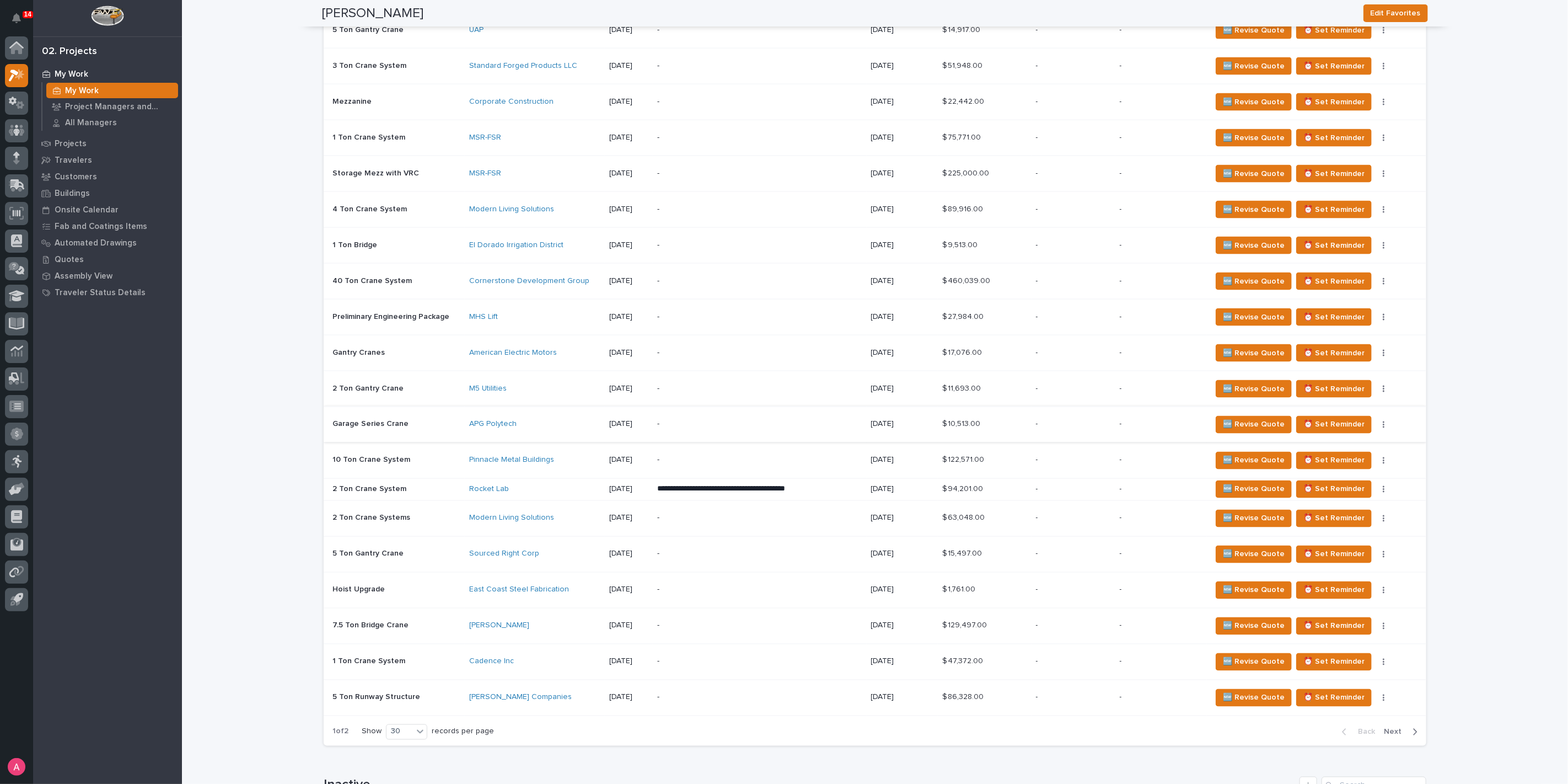
click at [1376, 421] on button "button" at bounding box center [1384, 425] width 15 height 8
click at [1351, 463] on span "Status→ ⏳ Inactive" at bounding box center [1329, 461] width 68 height 13
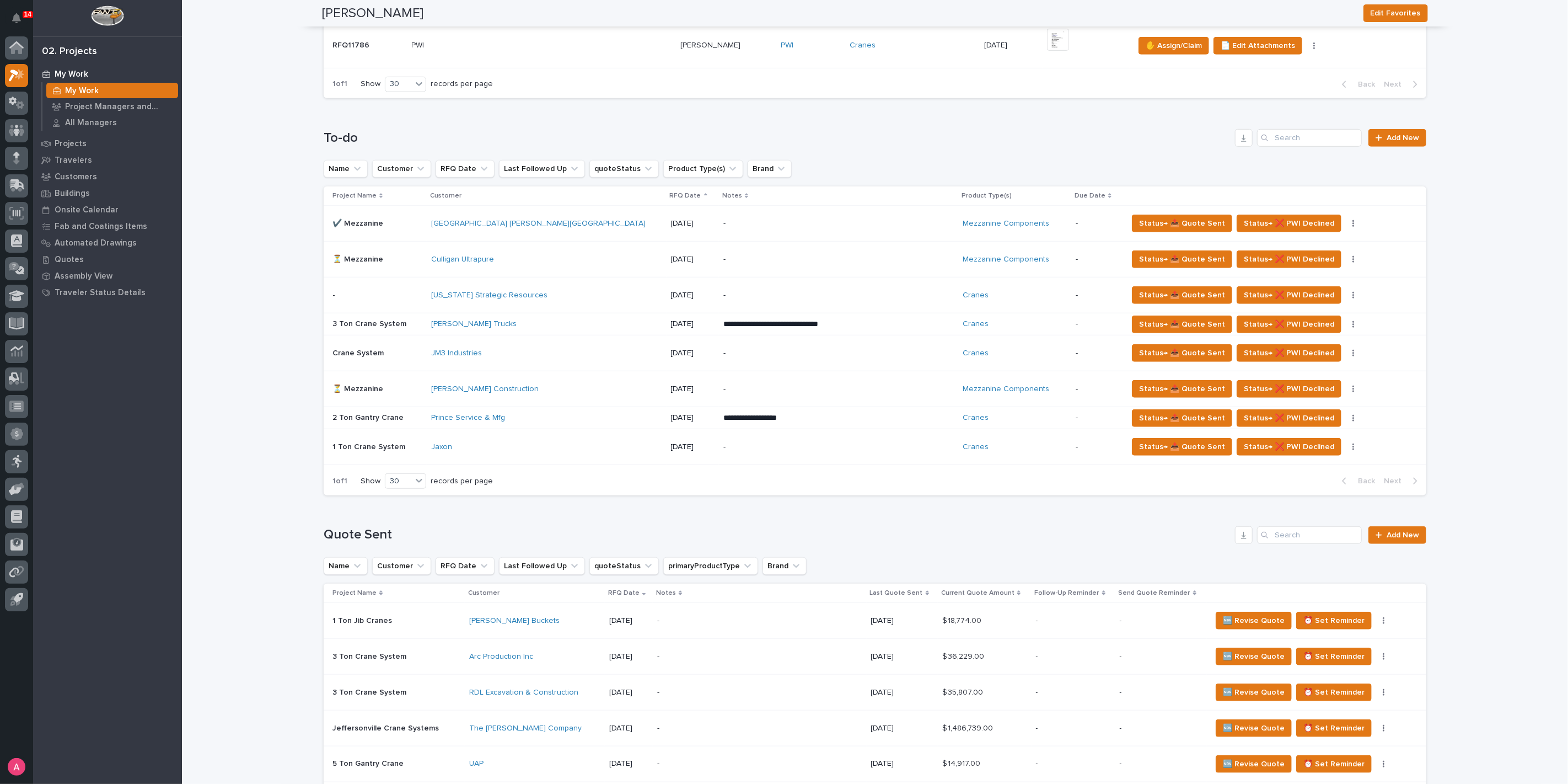
scroll to position [613, 0]
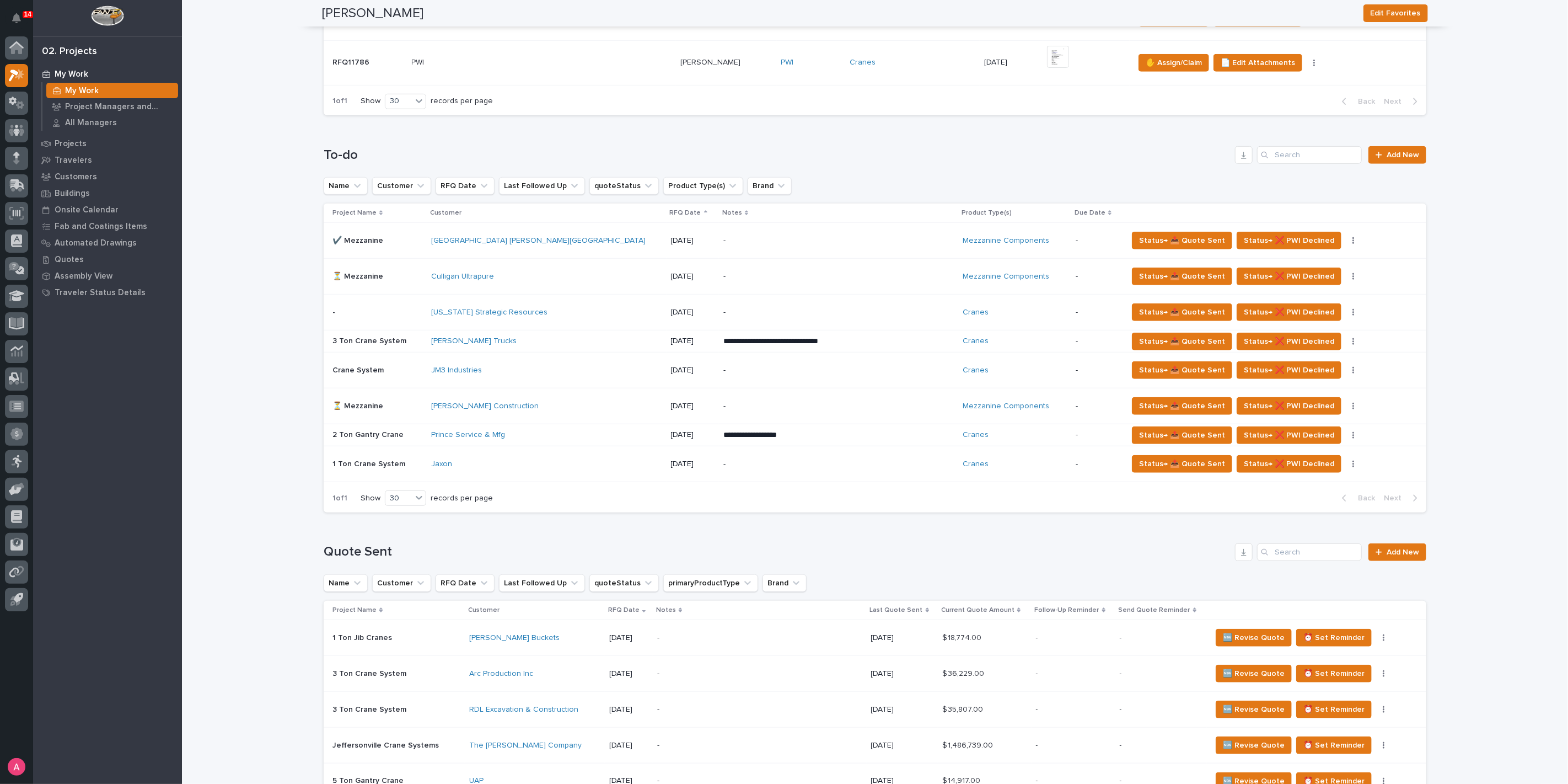
click at [535, 277] on div "Culligan Ultrapure" at bounding box center [527, 276] width 193 height 9
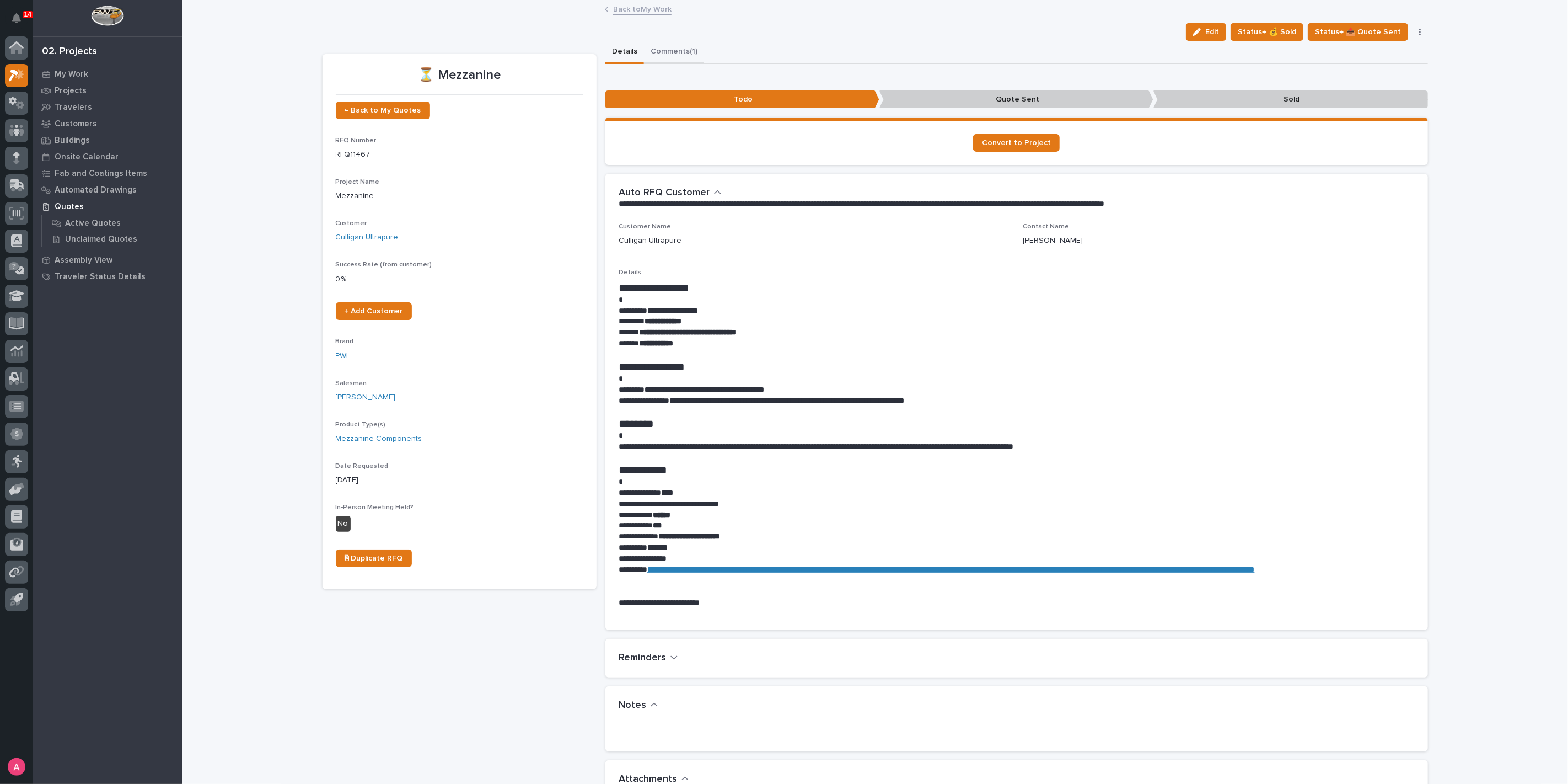
click at [673, 50] on button "Comments (1)" at bounding box center [674, 52] width 60 height 23
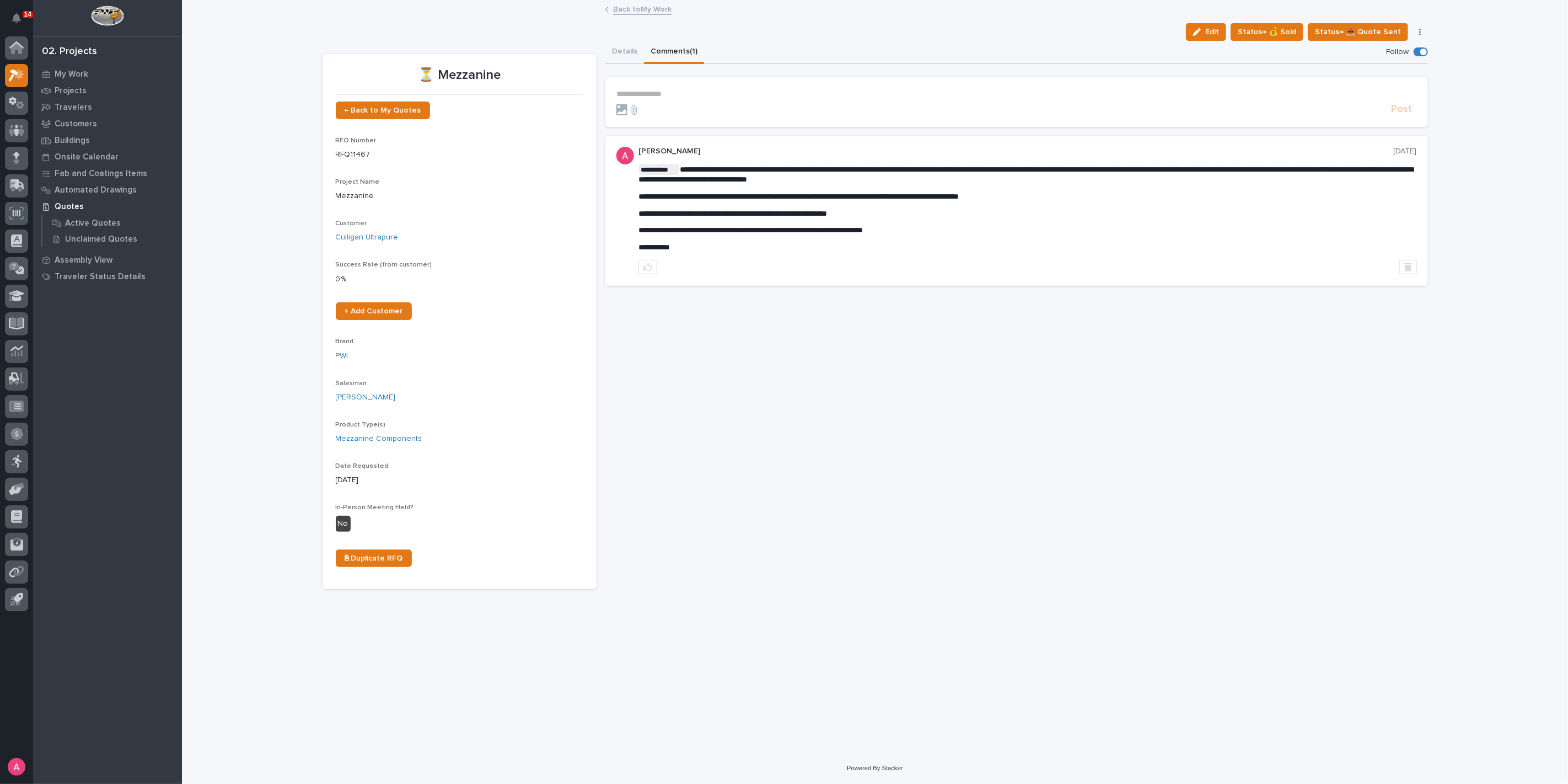
click at [637, 9] on link "Back to My Work" at bounding box center [642, 8] width 58 height 13
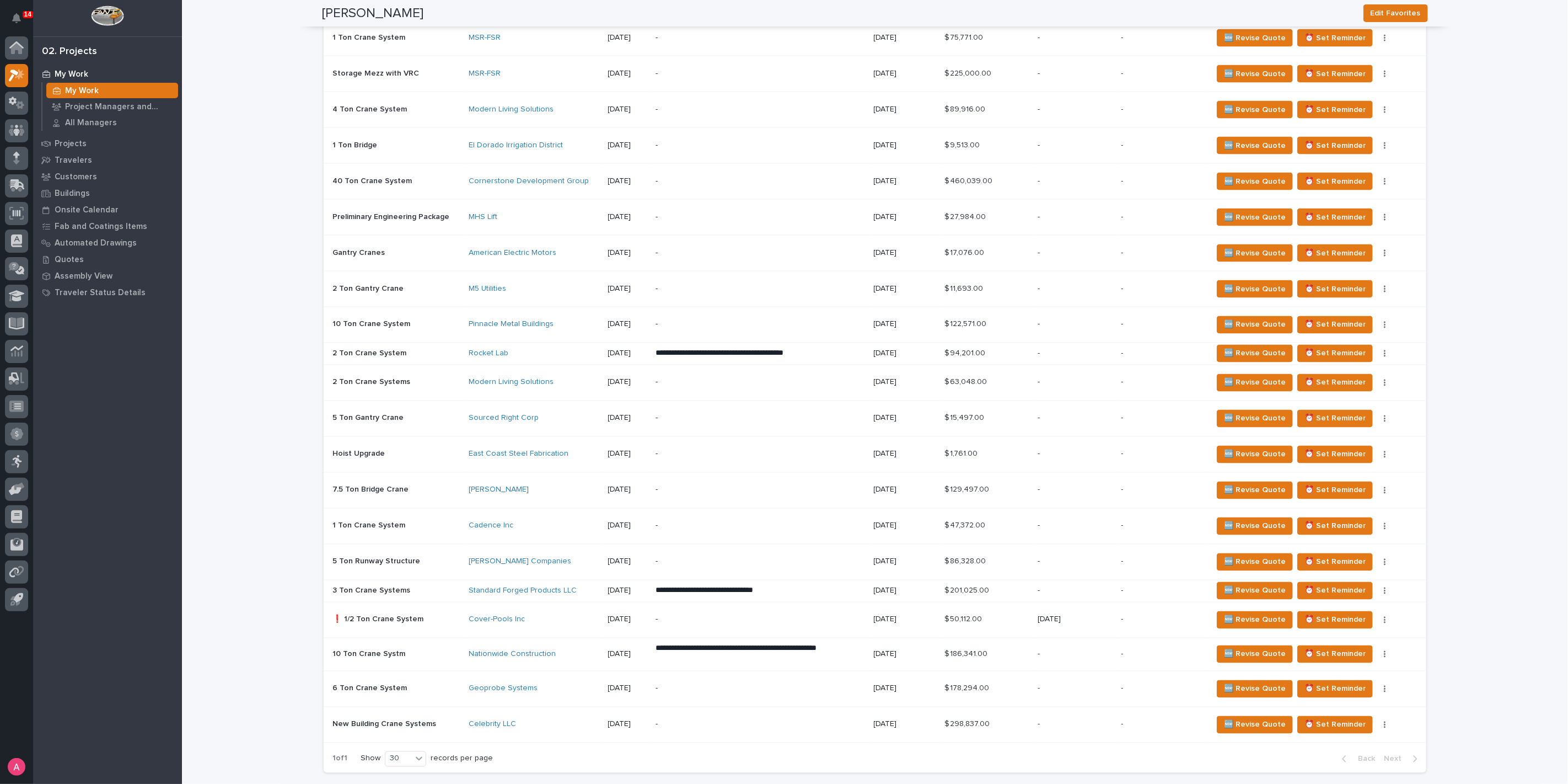
scroll to position [1470, 0]
